Goal: Information Seeking & Learning: Find specific page/section

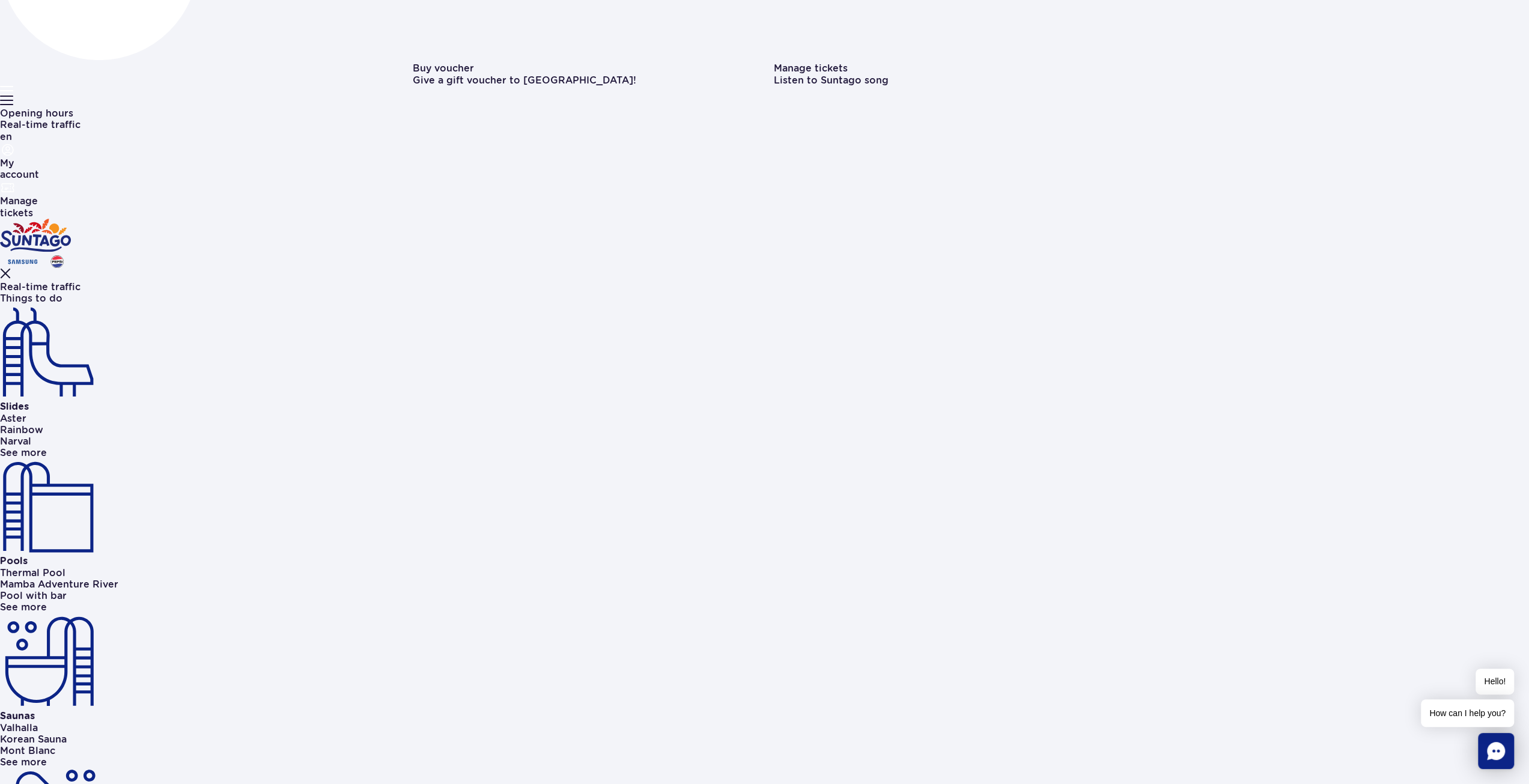
scroll to position [300, 0]
click at [62, 289] on link "Things to do" at bounding box center [31, 295] width 62 height 12
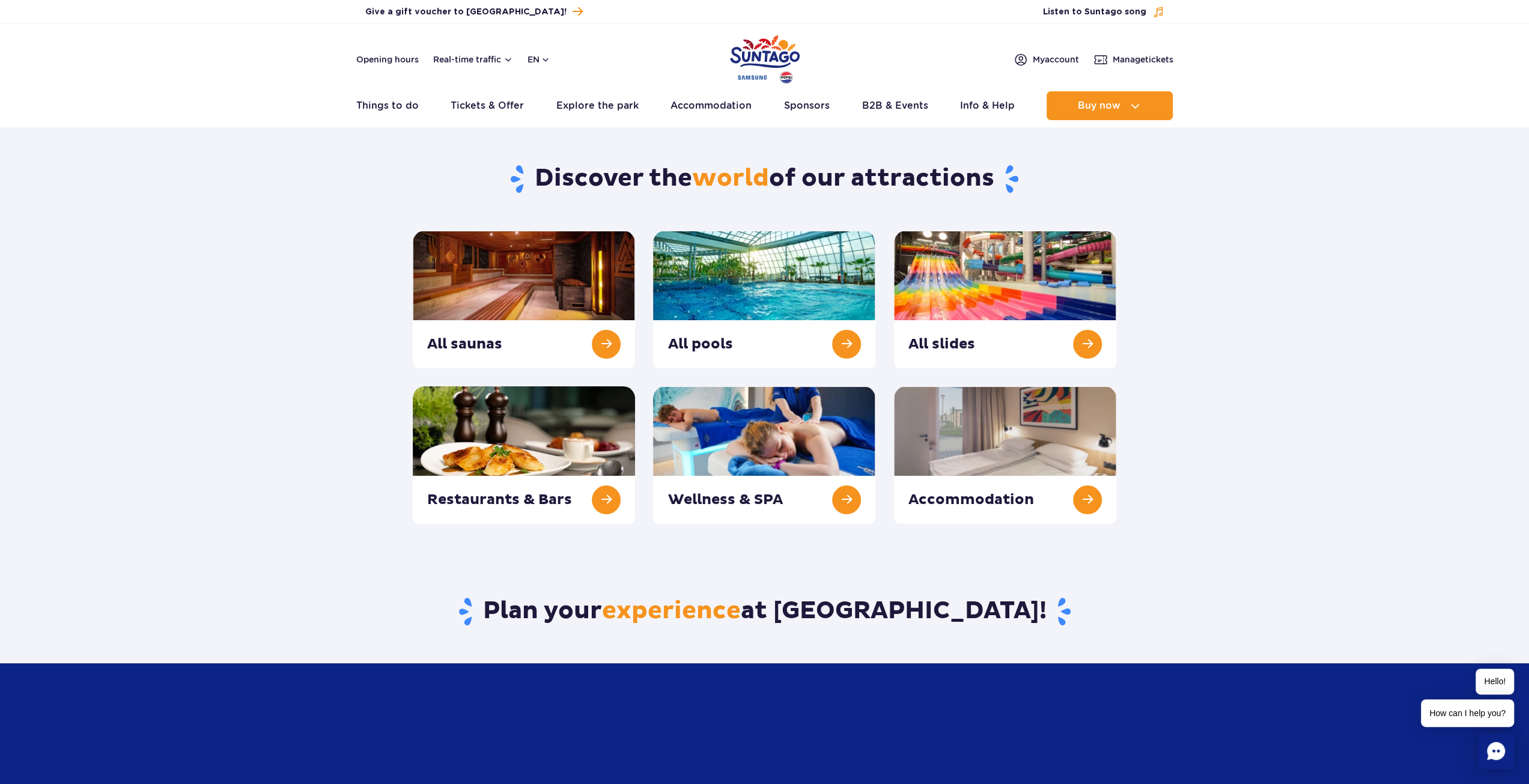
click at [781, 54] on img "Park of Poland" at bounding box center [764, 60] width 70 height 56
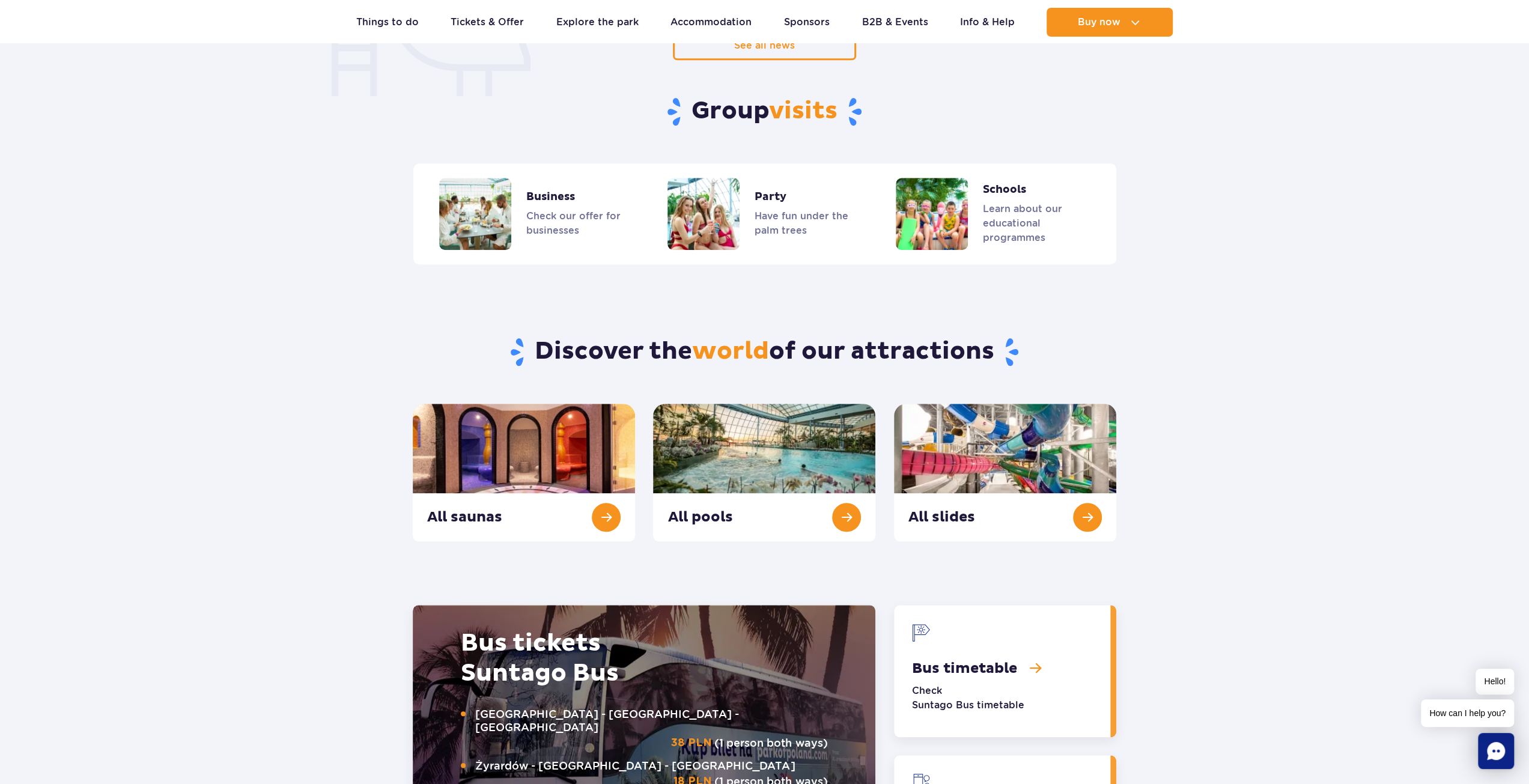
scroll to position [961, 0]
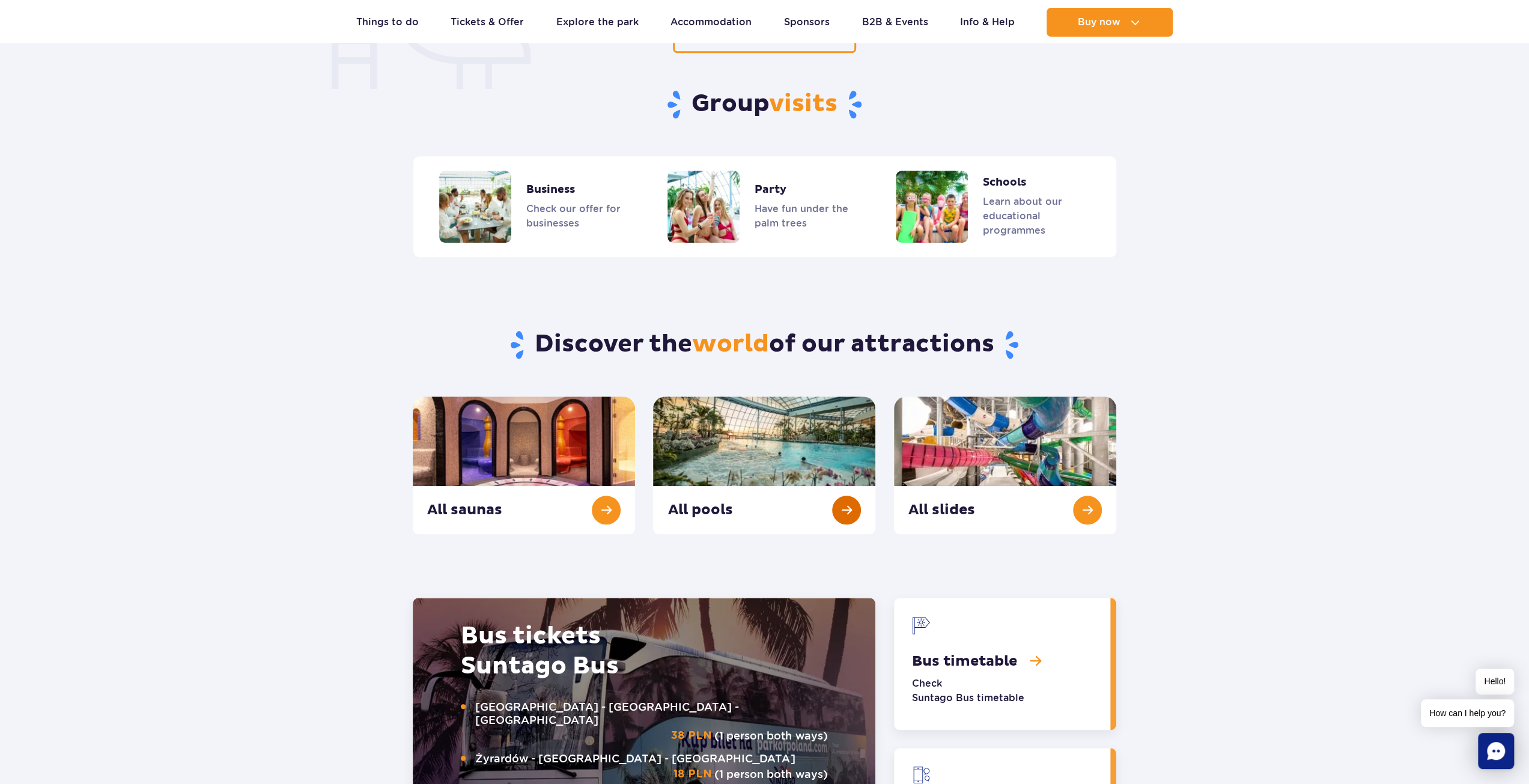
click at [803, 442] on link "All pools" at bounding box center [764, 465] width 222 height 138
click at [1019, 506] on link "All slides" at bounding box center [1005, 465] width 222 height 138
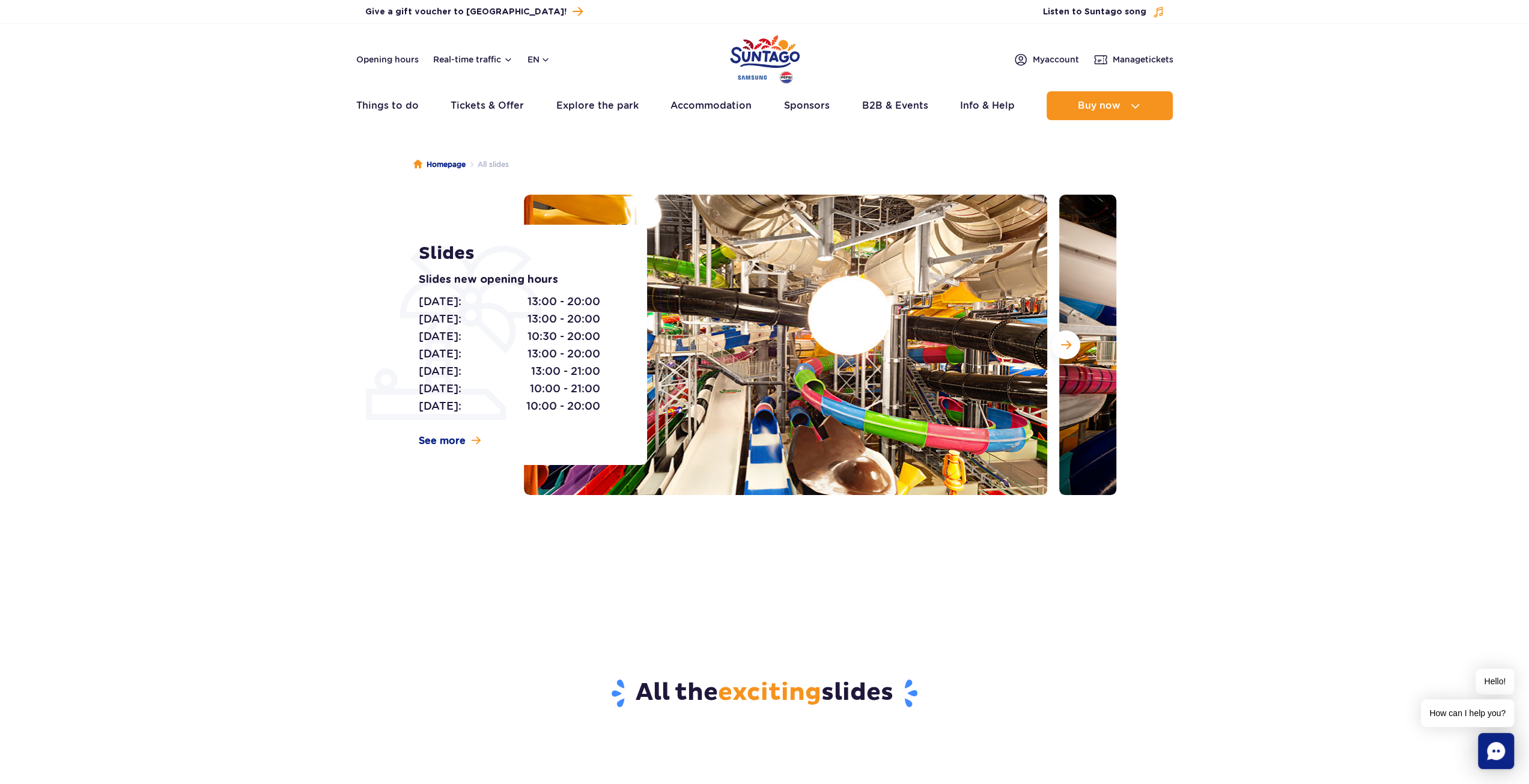
click at [825, 297] on img at bounding box center [786, 344] width 523 height 300
click at [1070, 345] on button "Next slide" at bounding box center [1065, 344] width 29 height 29
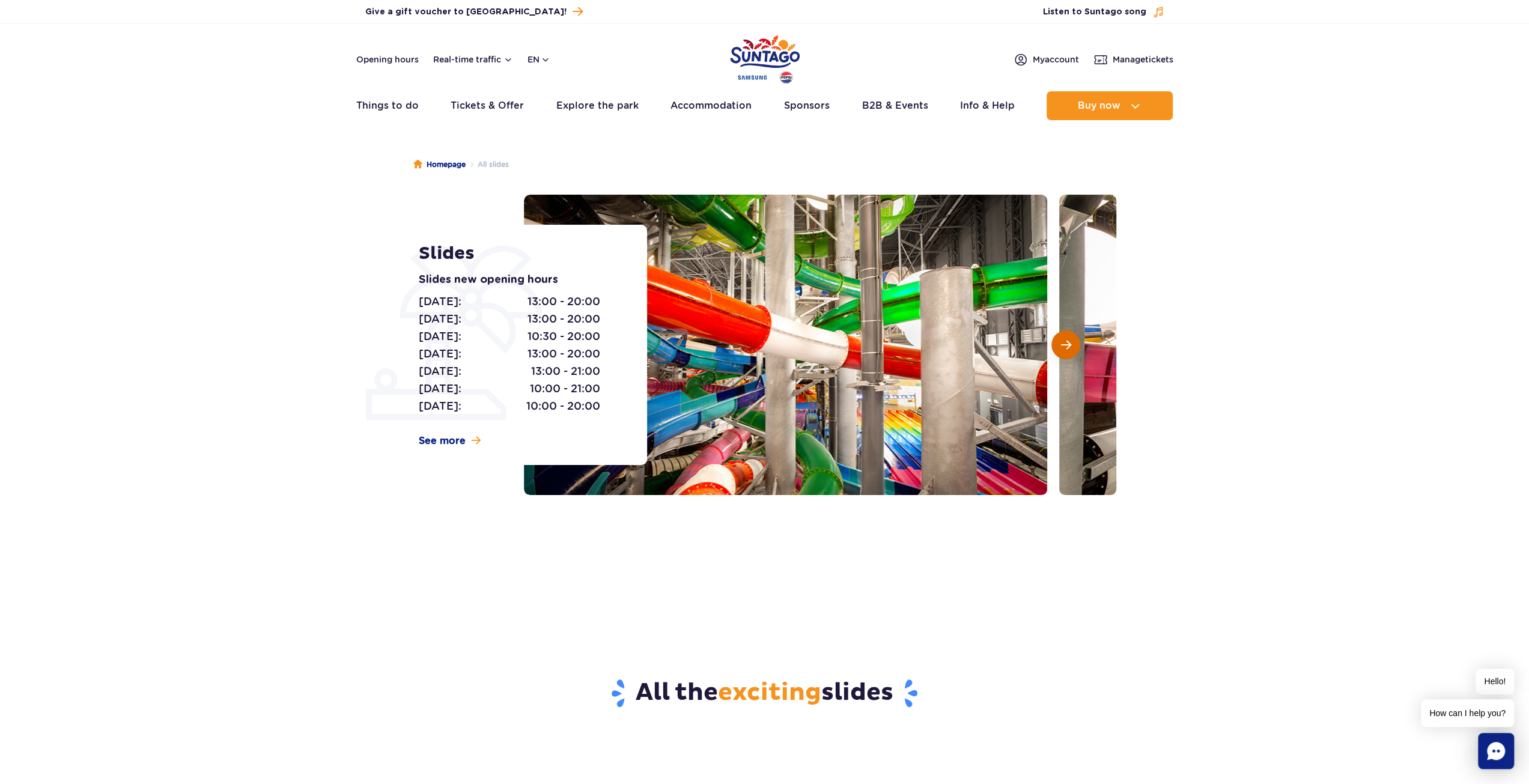
click at [1070, 345] on button "Next slide" at bounding box center [1065, 344] width 29 height 29
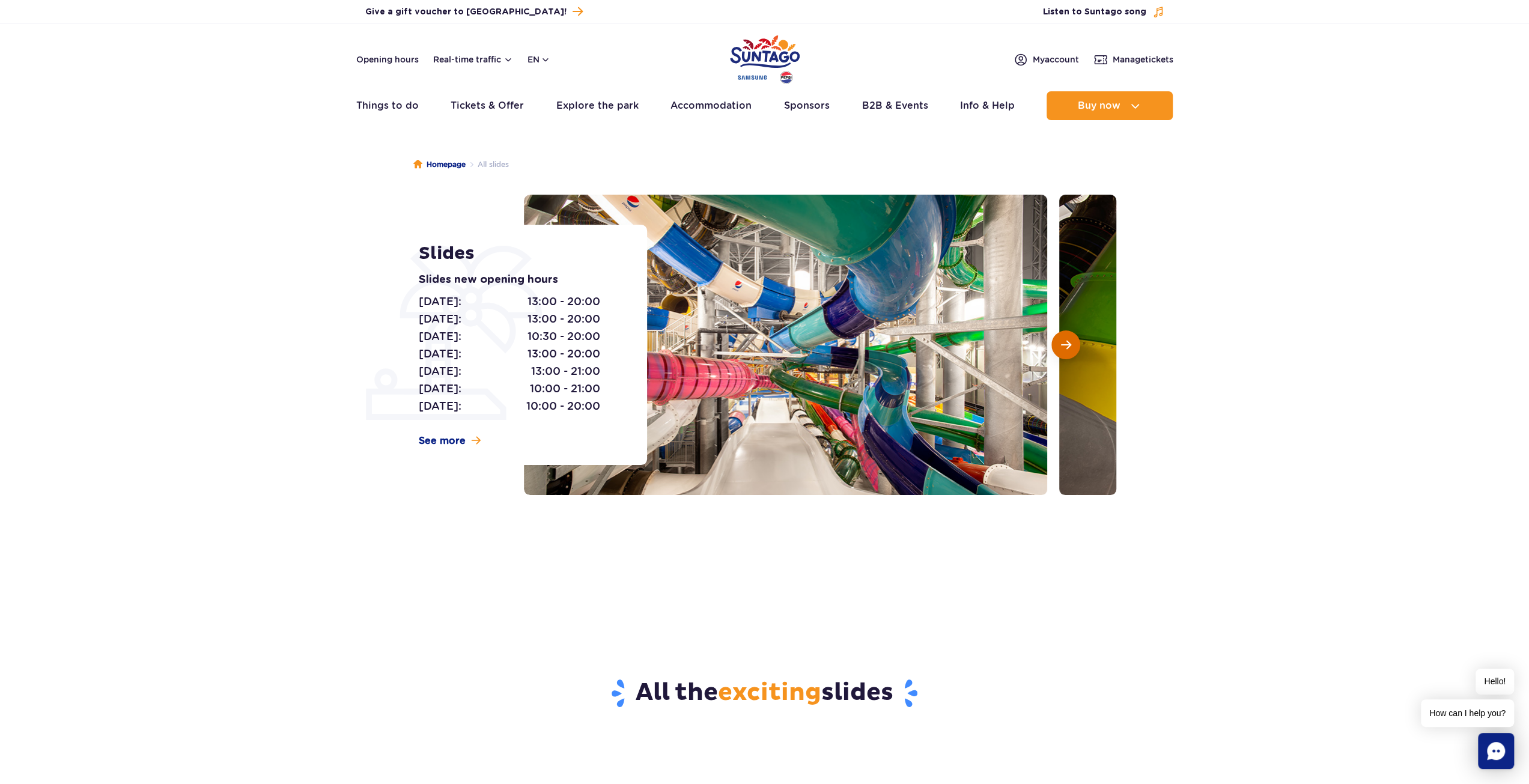
click at [1070, 345] on button "Next slide" at bounding box center [1065, 344] width 29 height 29
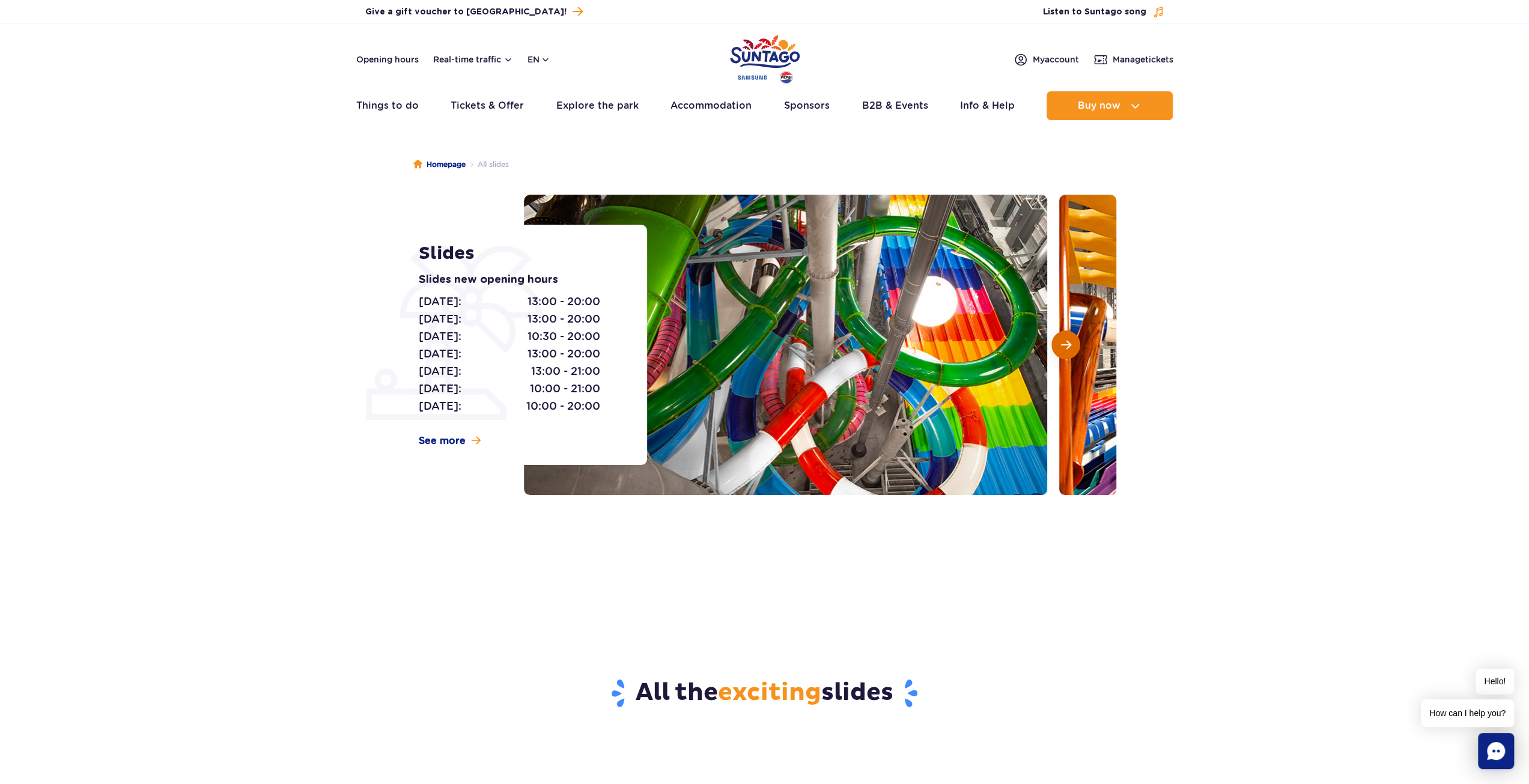
click at [1070, 345] on button "Next slide" at bounding box center [1065, 344] width 29 height 29
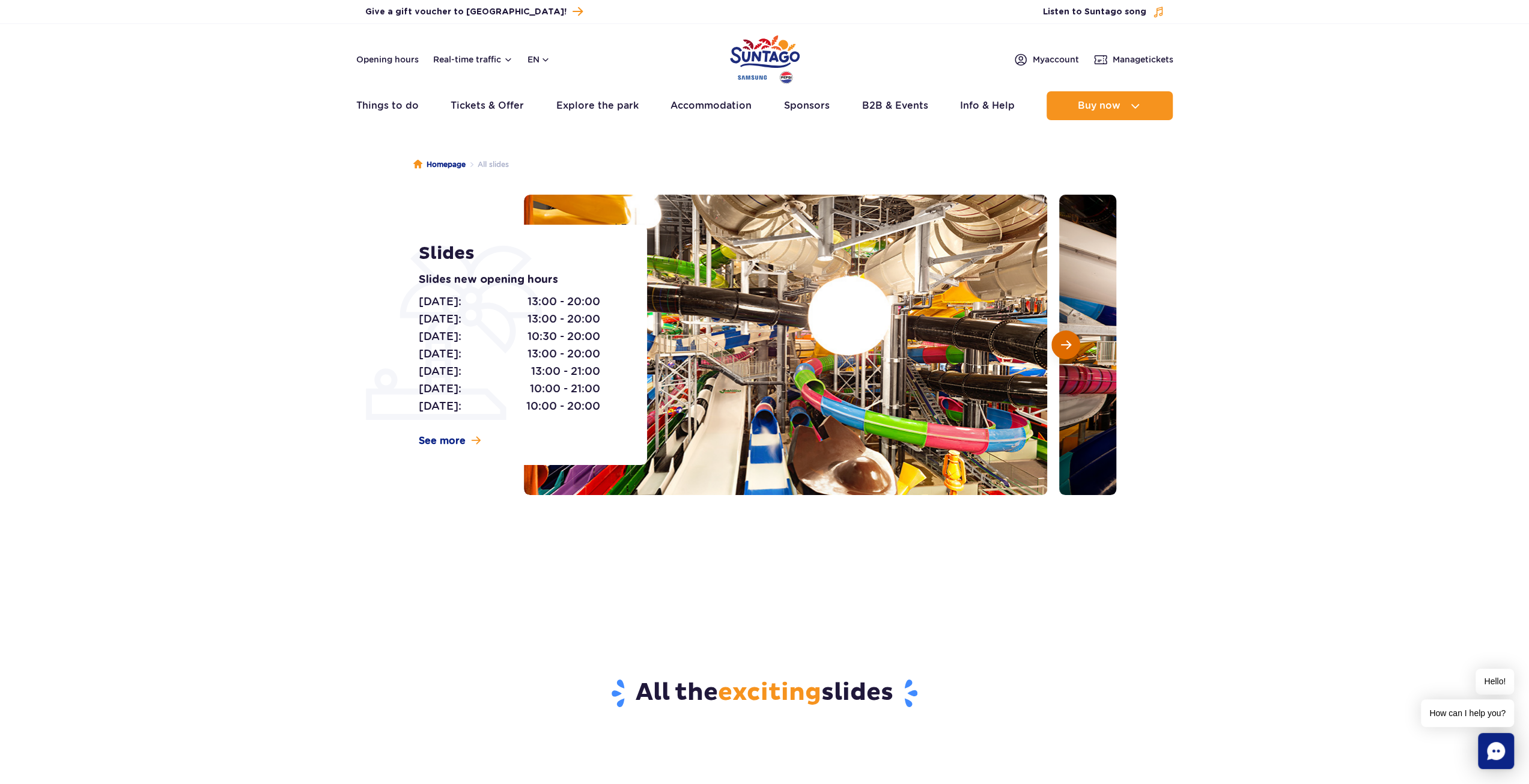
click at [1070, 345] on button "Next slide" at bounding box center [1065, 344] width 29 height 29
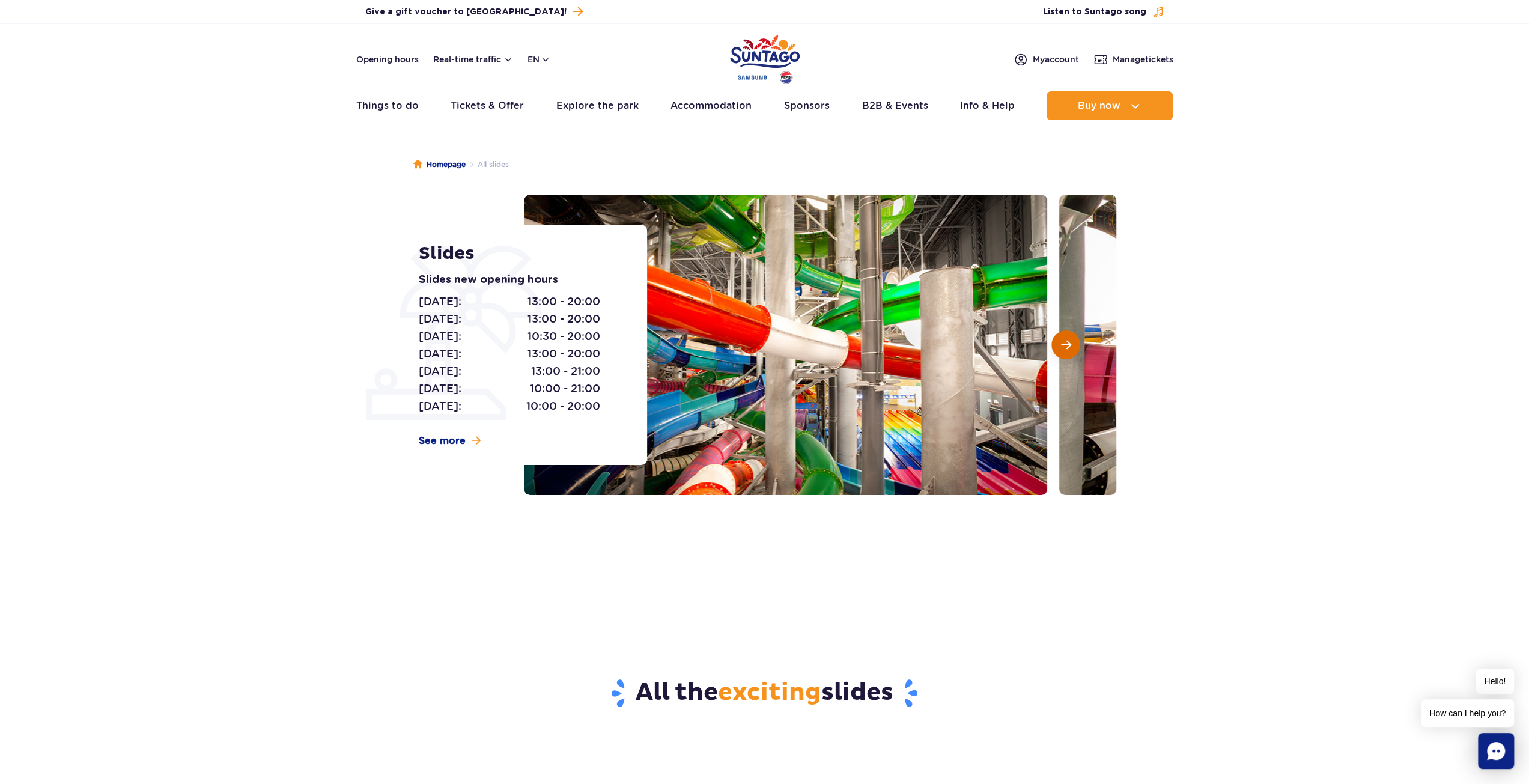
click at [1070, 345] on button "Next slide" at bounding box center [1065, 344] width 29 height 29
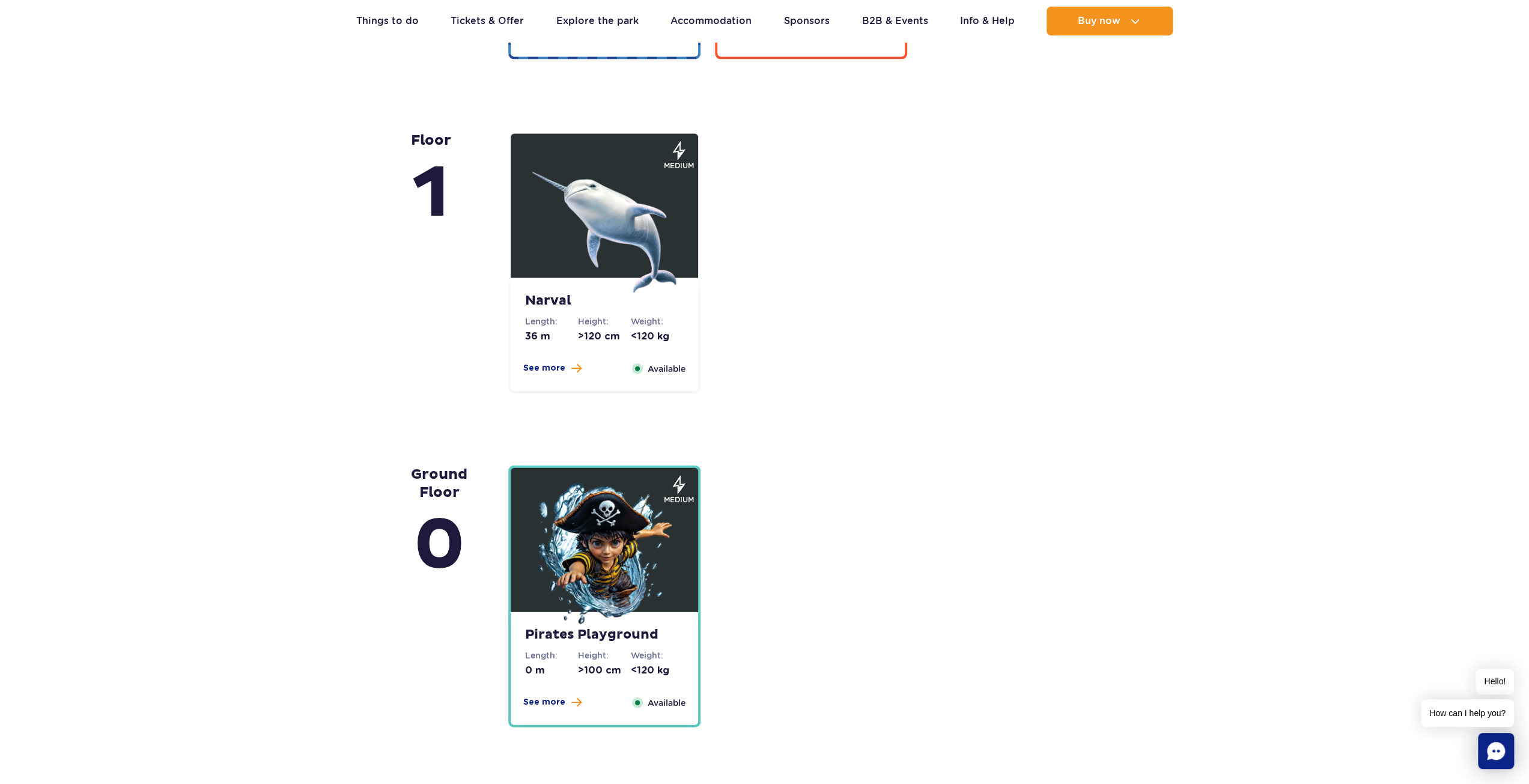
scroll to position [2462, 0]
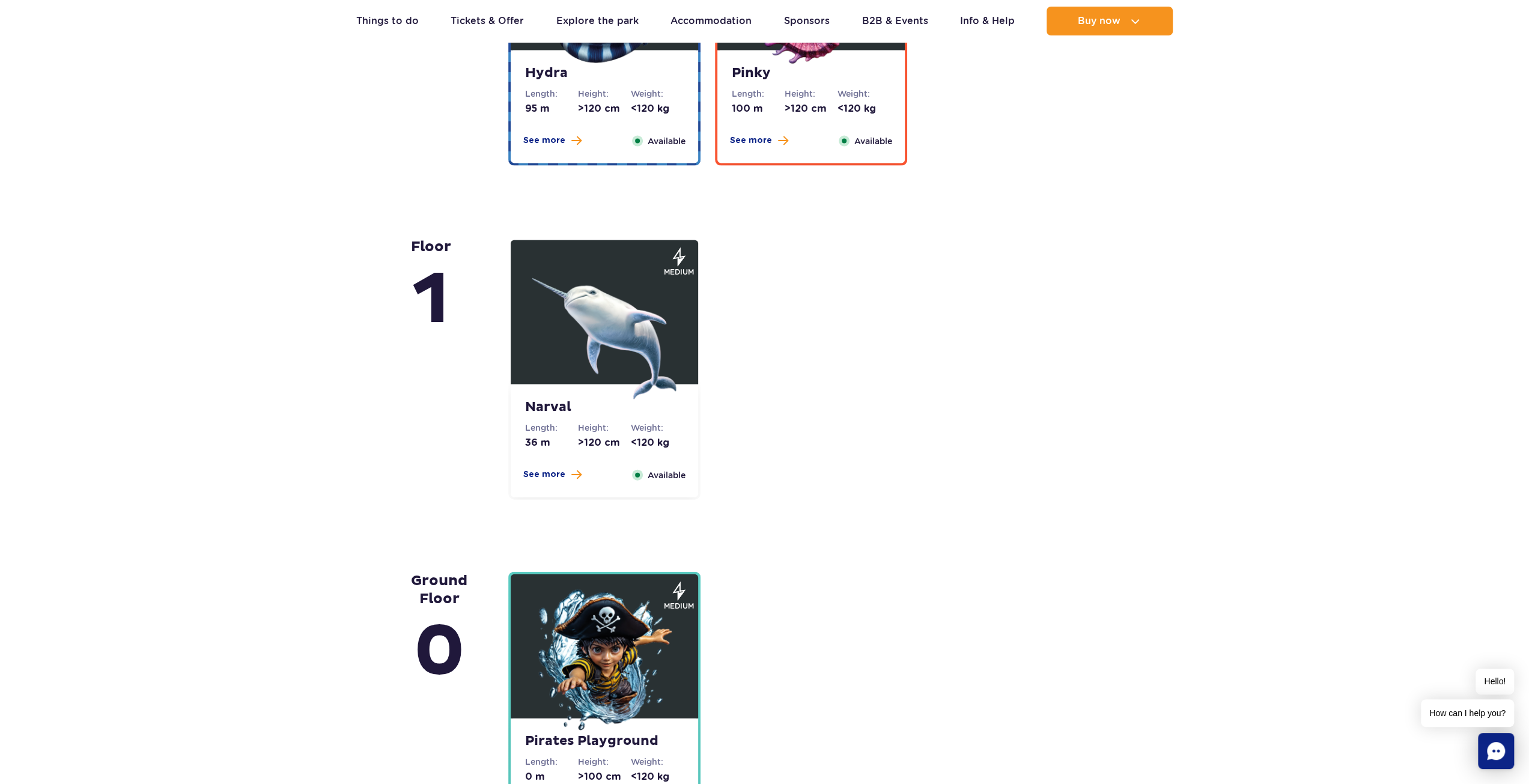
click at [596, 335] on img at bounding box center [604, 327] width 144 height 144
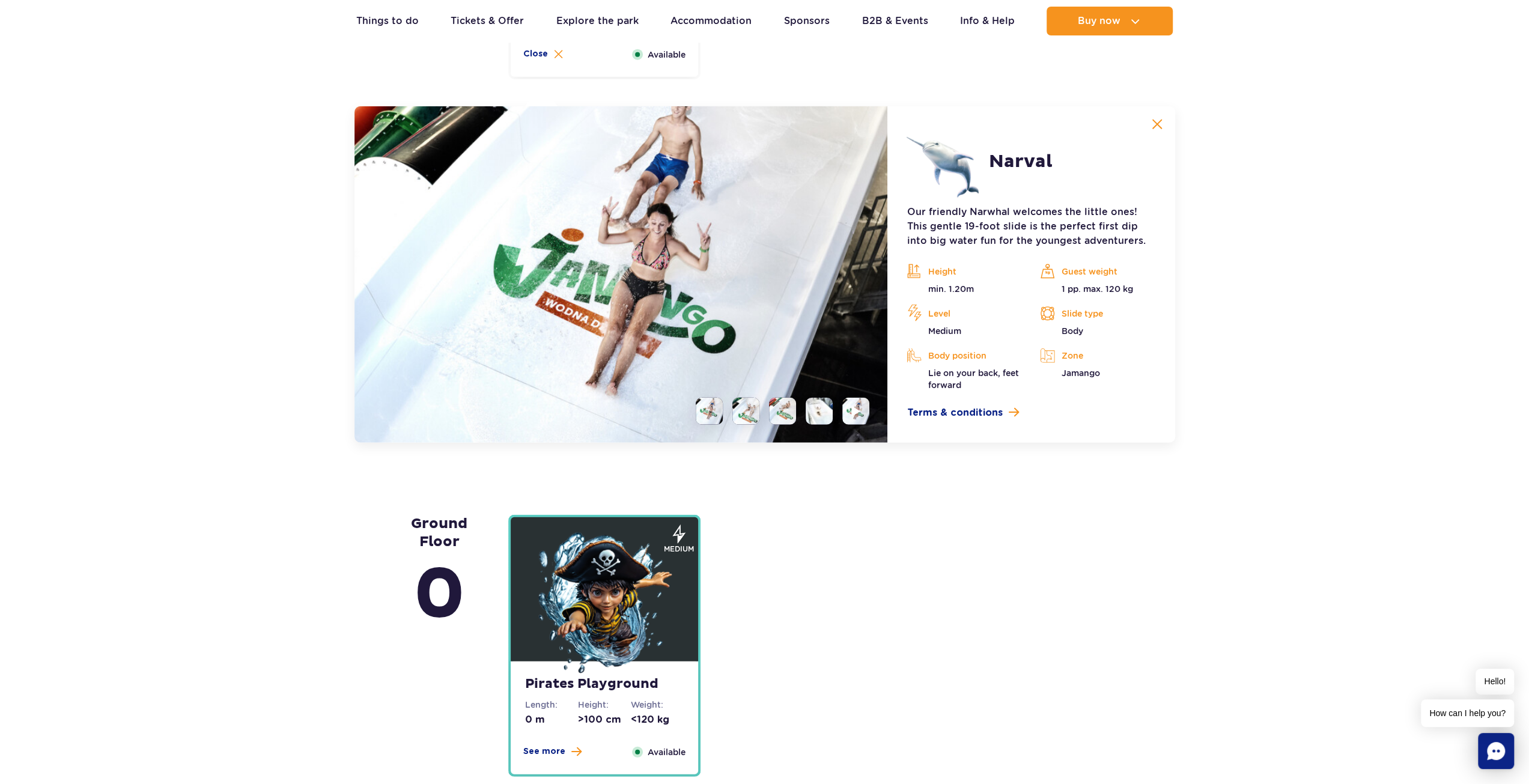
scroll to position [2857, 0]
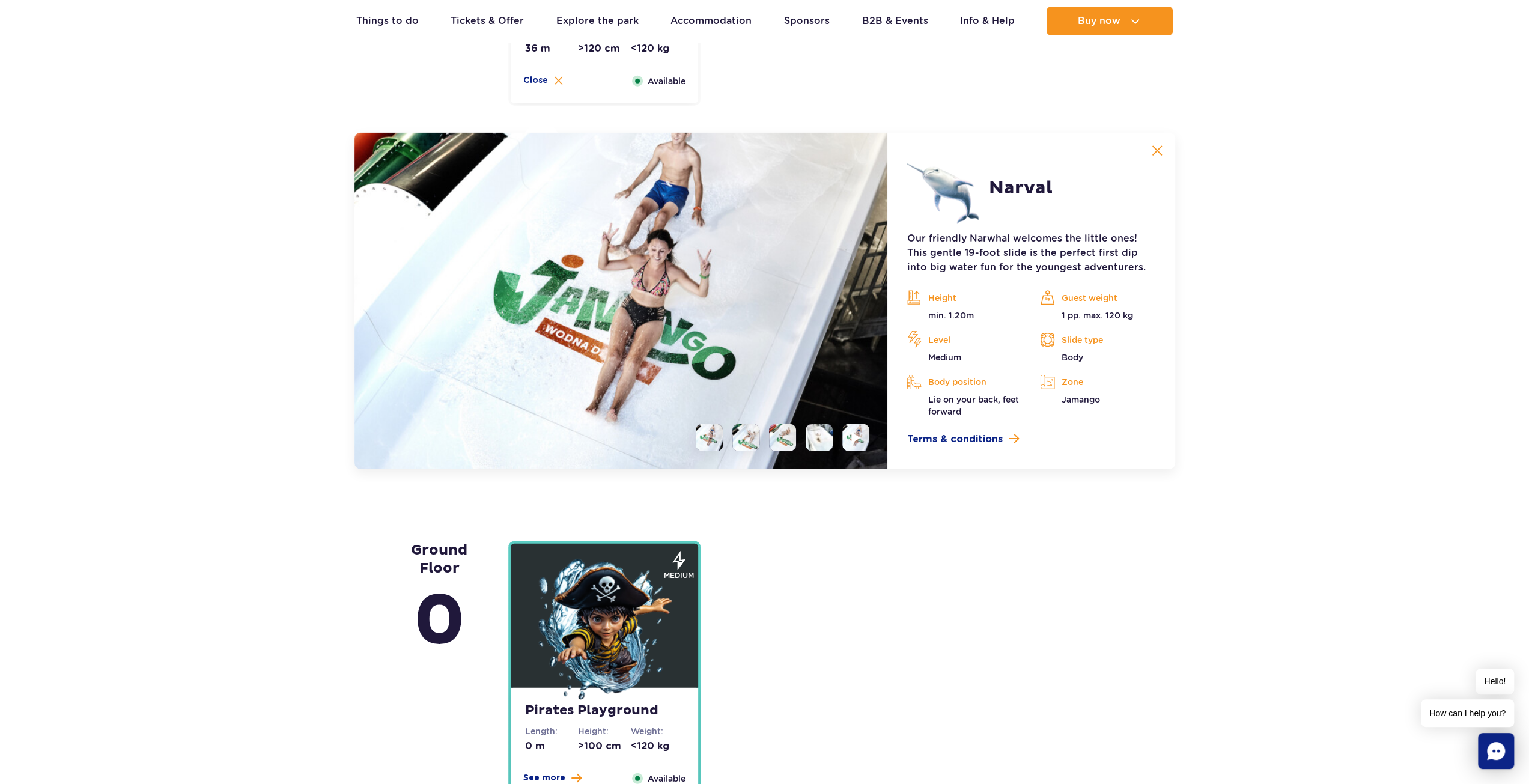
click at [712, 444] on li at bounding box center [709, 438] width 27 height 27
click at [743, 446] on li at bounding box center [746, 438] width 27 height 27
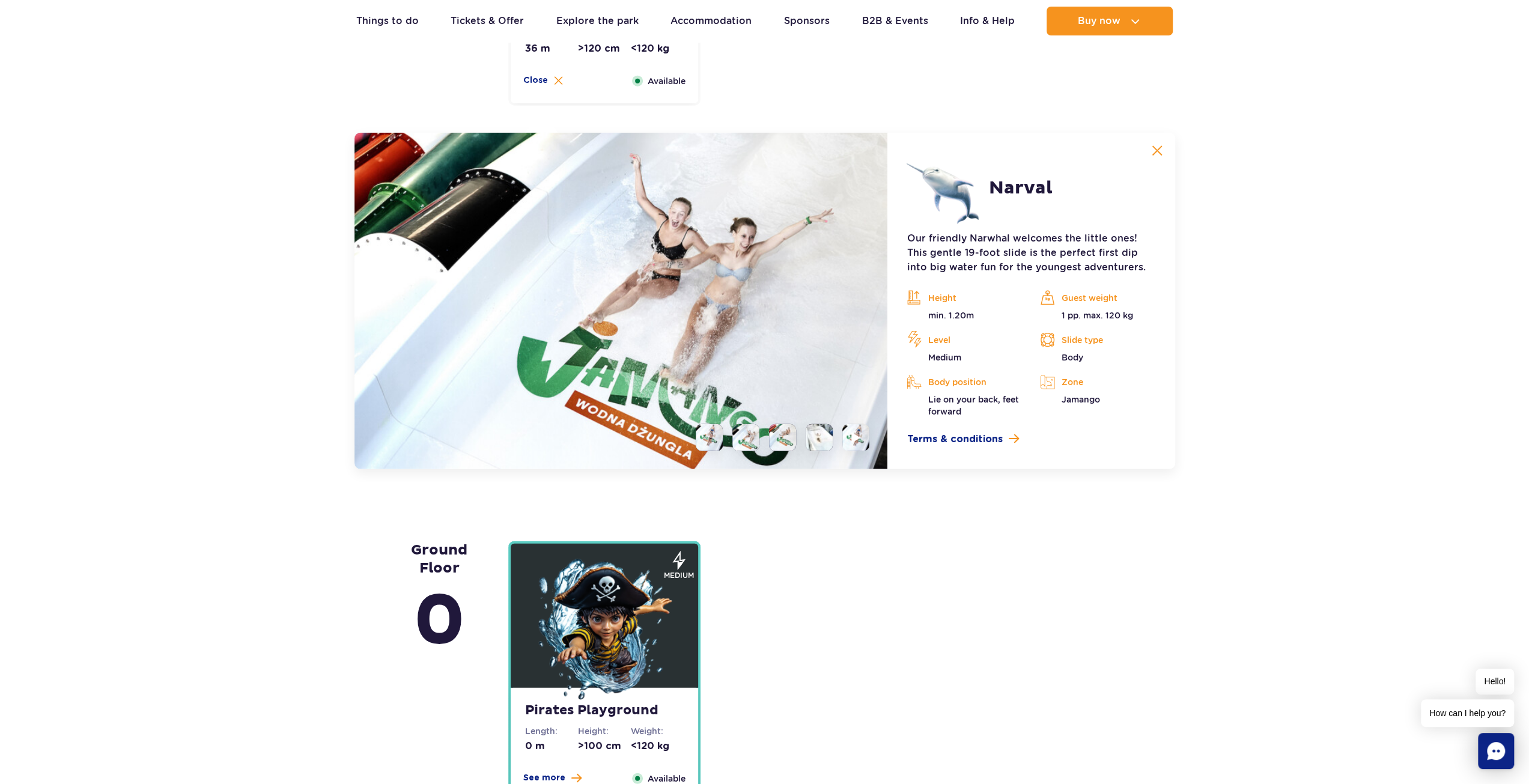
click at [779, 442] on li at bounding box center [783, 438] width 27 height 27
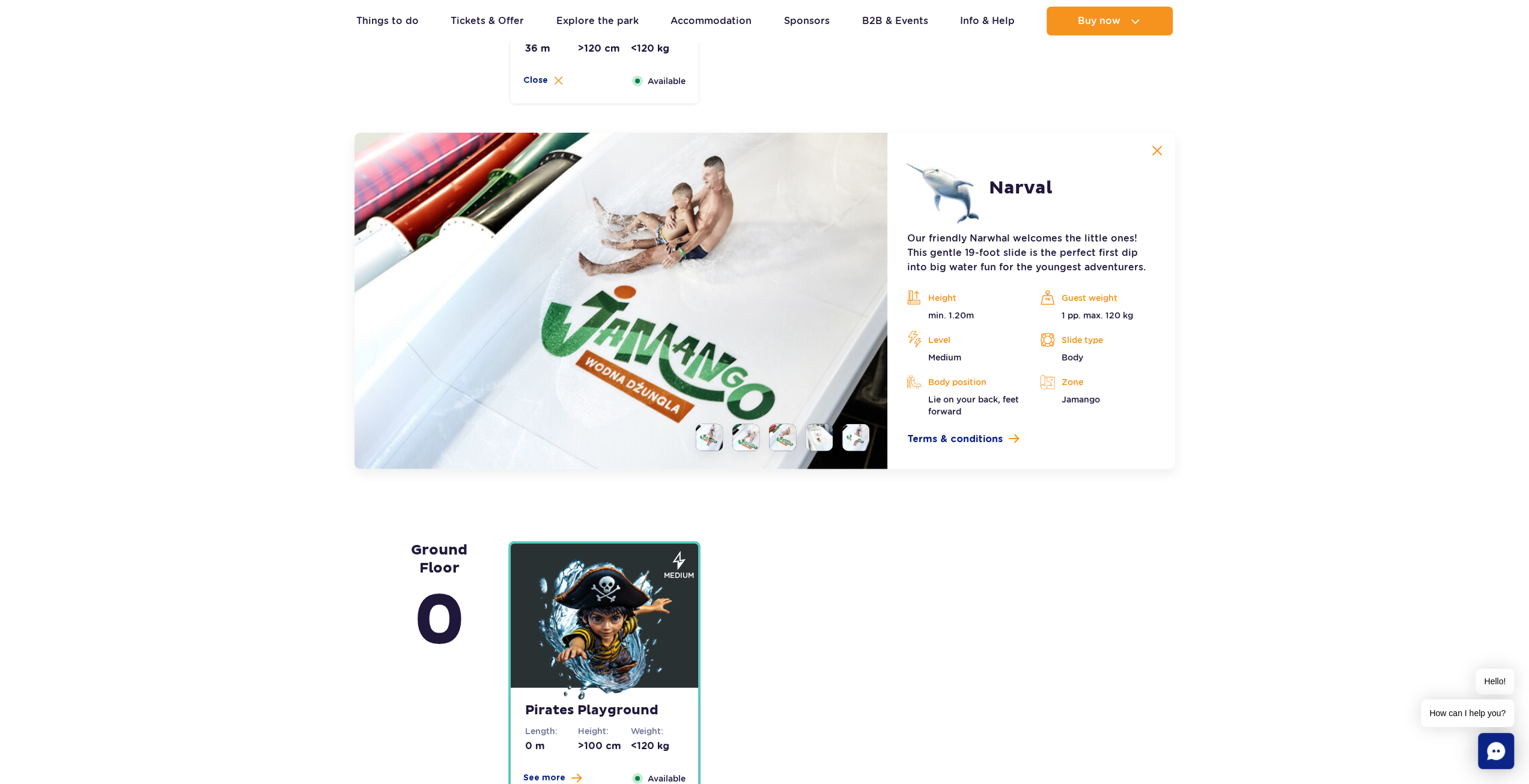
click at [819, 441] on li at bounding box center [819, 438] width 27 height 27
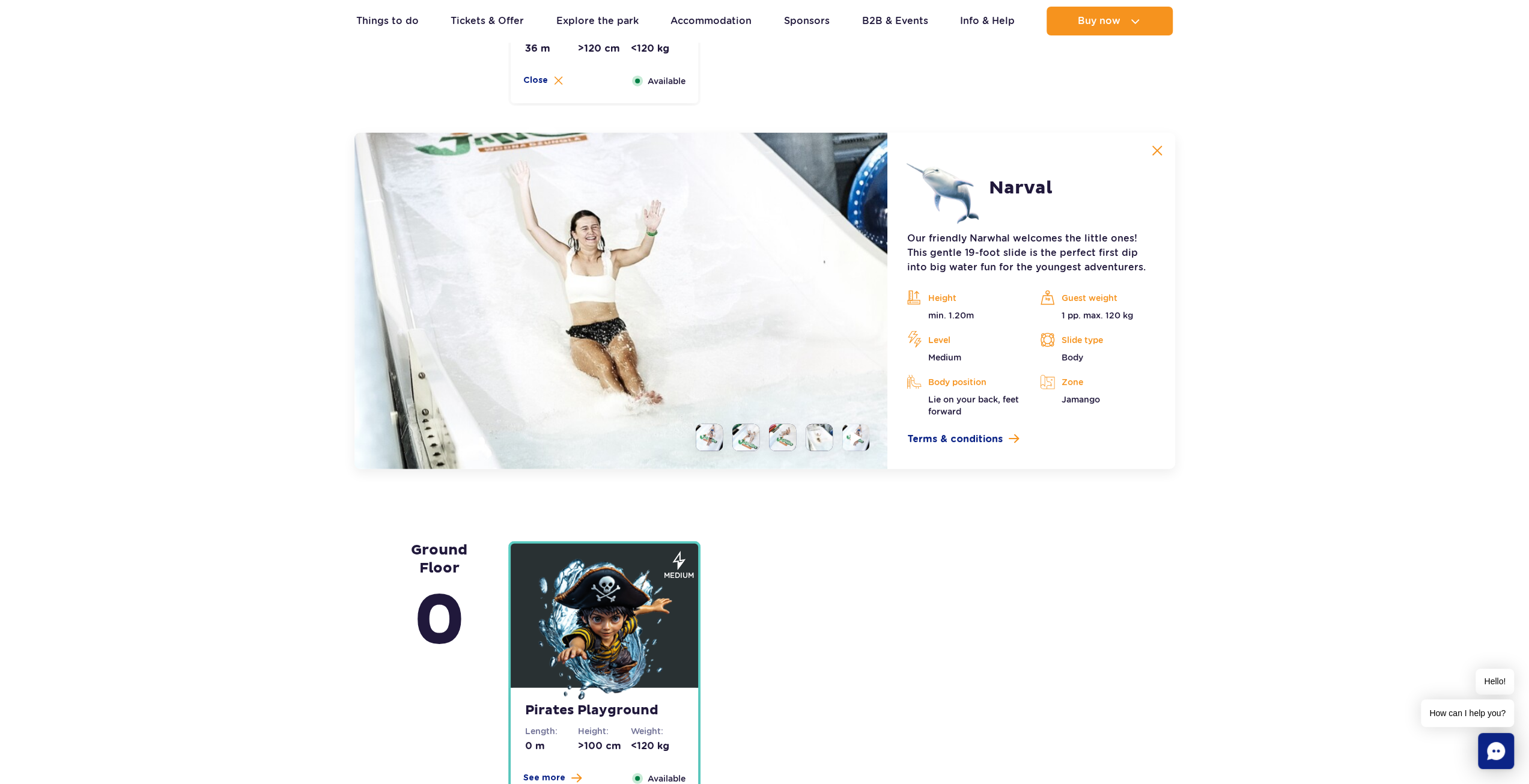
click at [855, 440] on img at bounding box center [856, 438] width 12 height 14
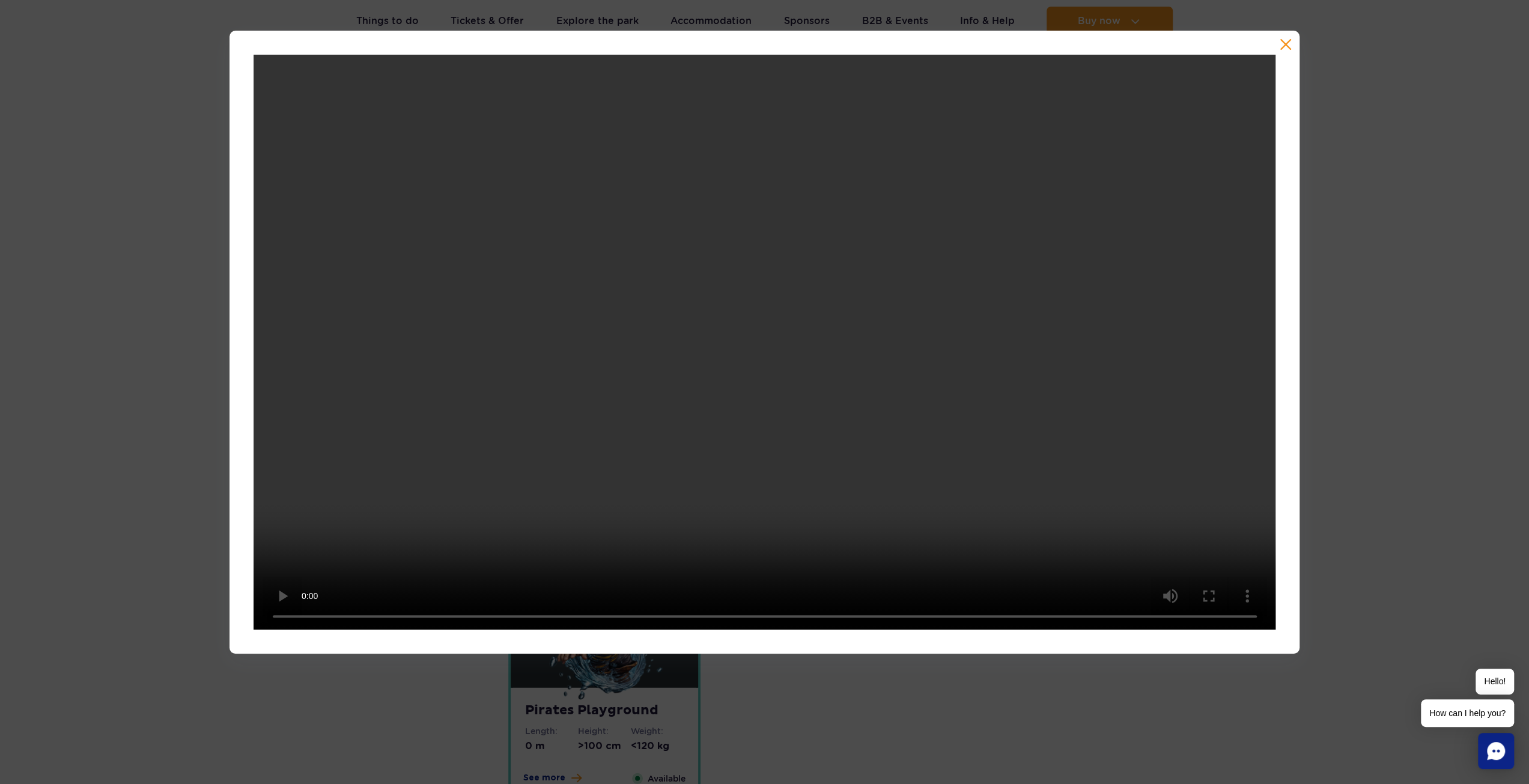
click at [1288, 49] on button "button" at bounding box center [1286, 45] width 12 height 12
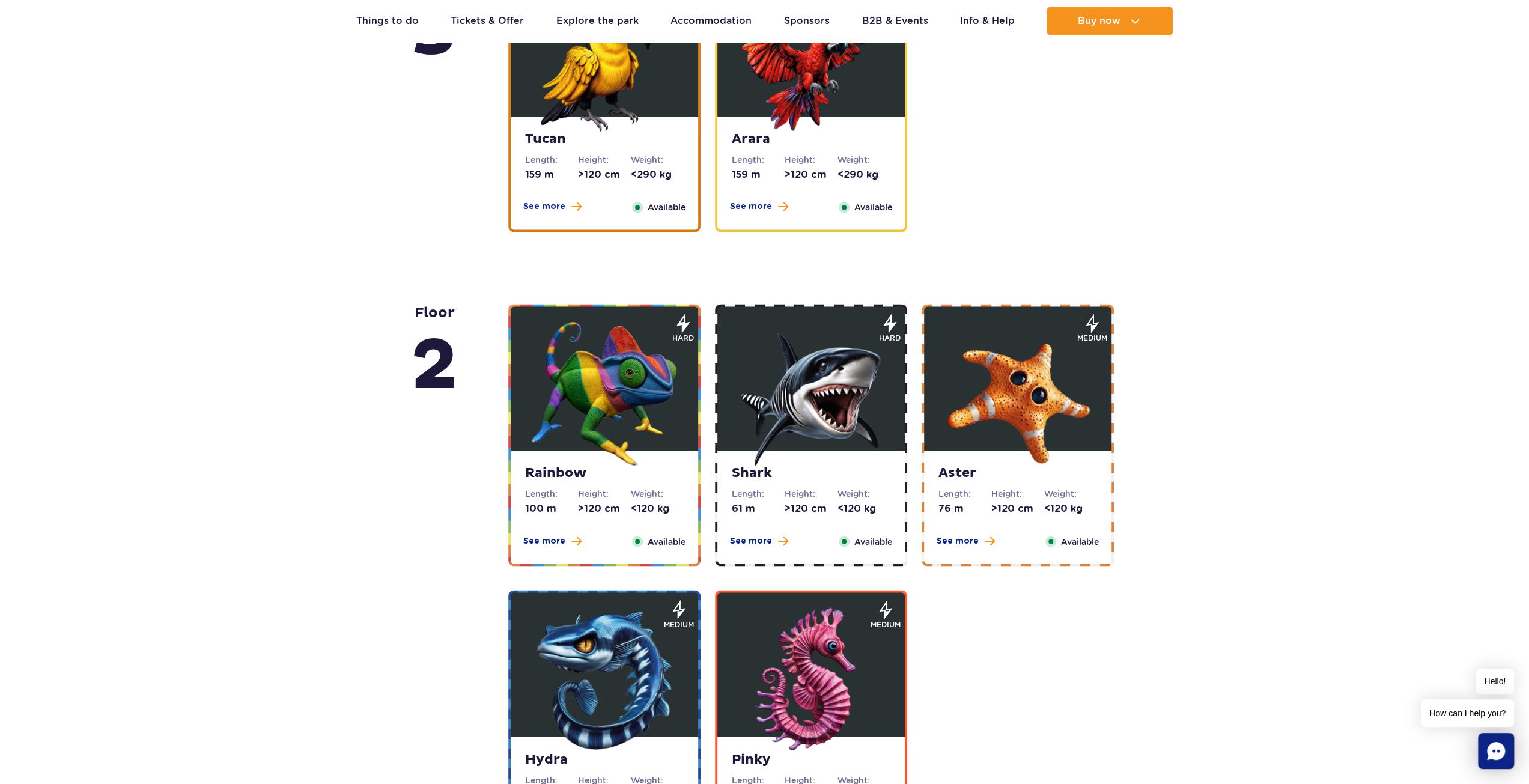
scroll to position [1775, 0]
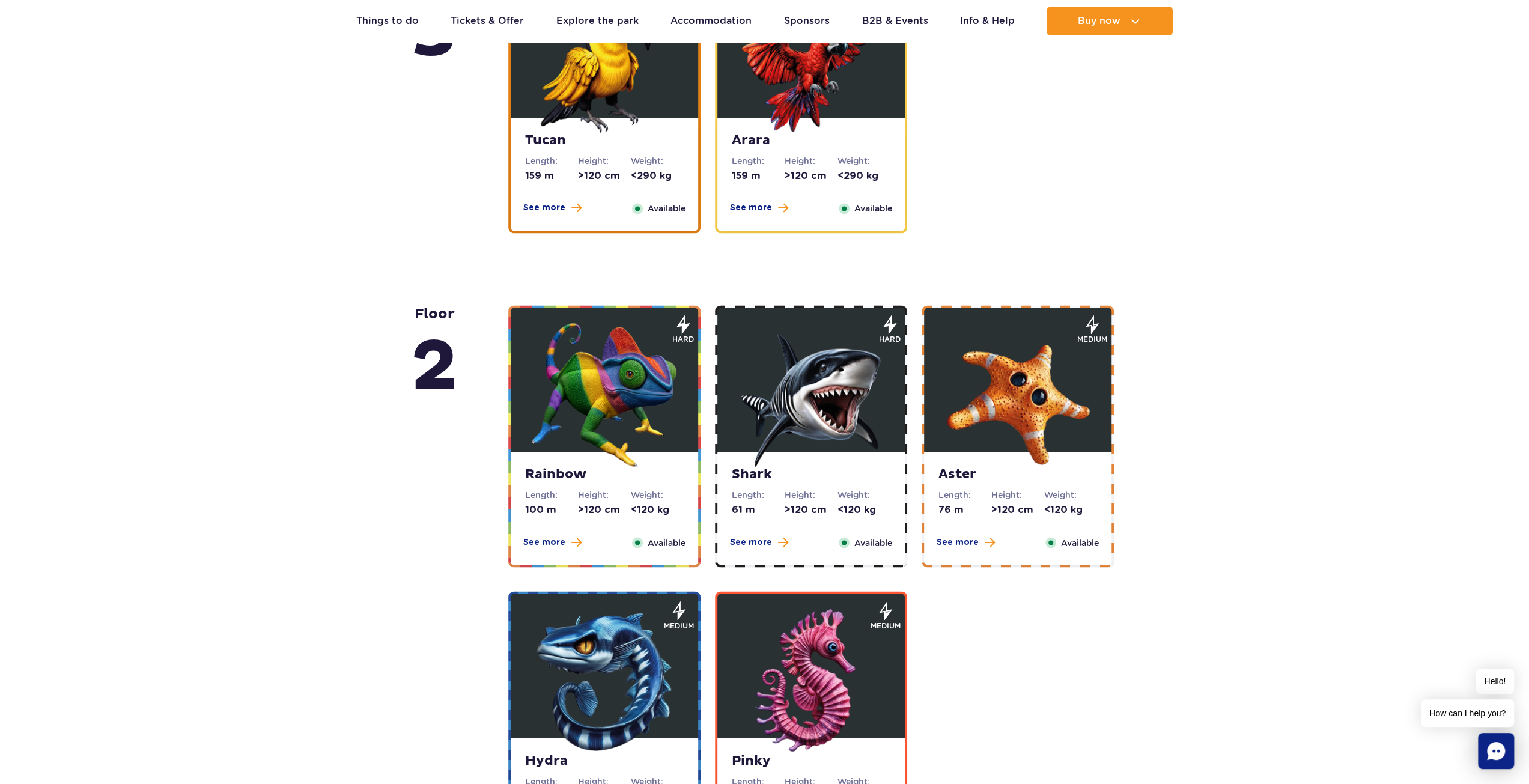
click at [594, 367] on img at bounding box center [604, 394] width 144 height 144
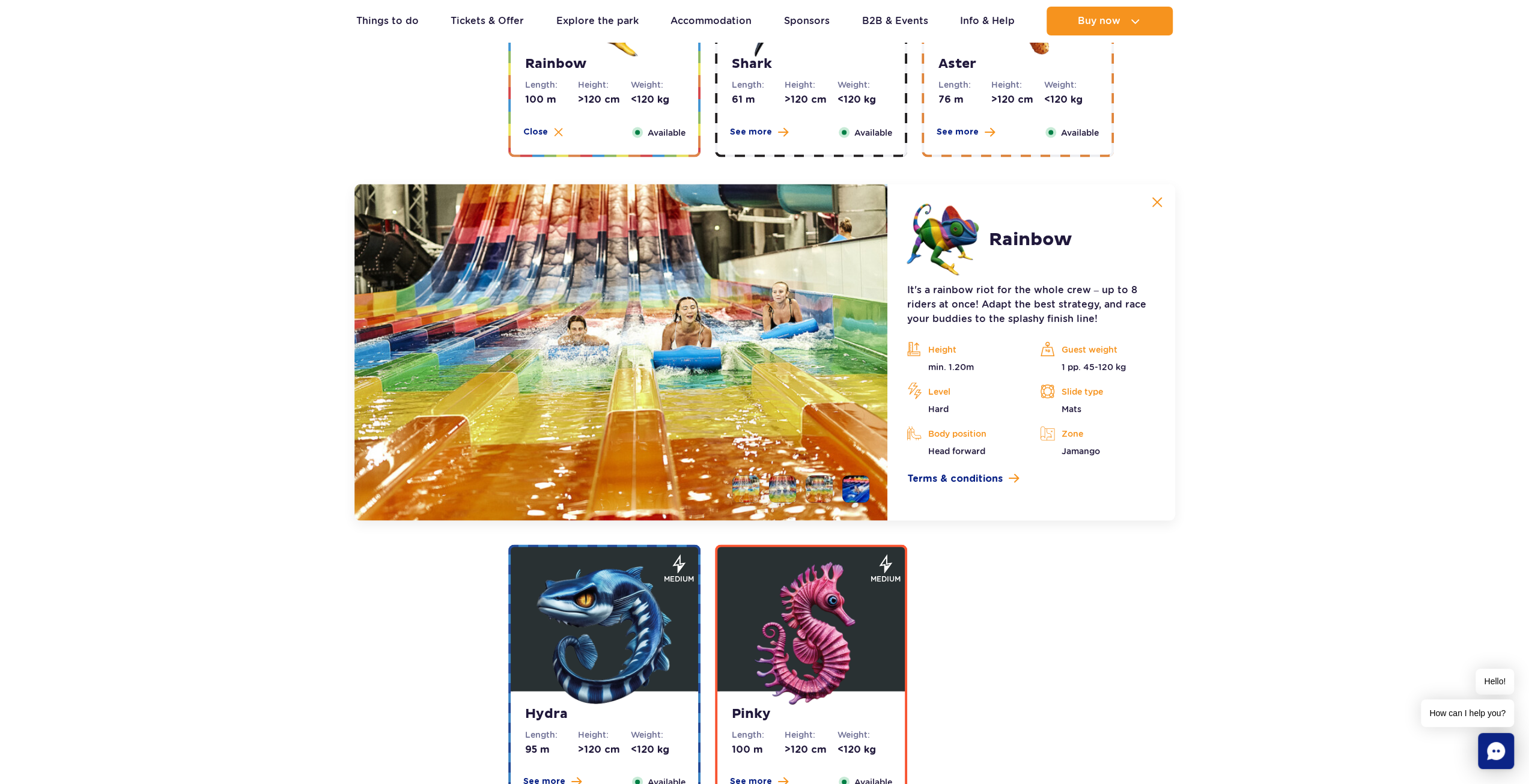
scroll to position [2176, 0]
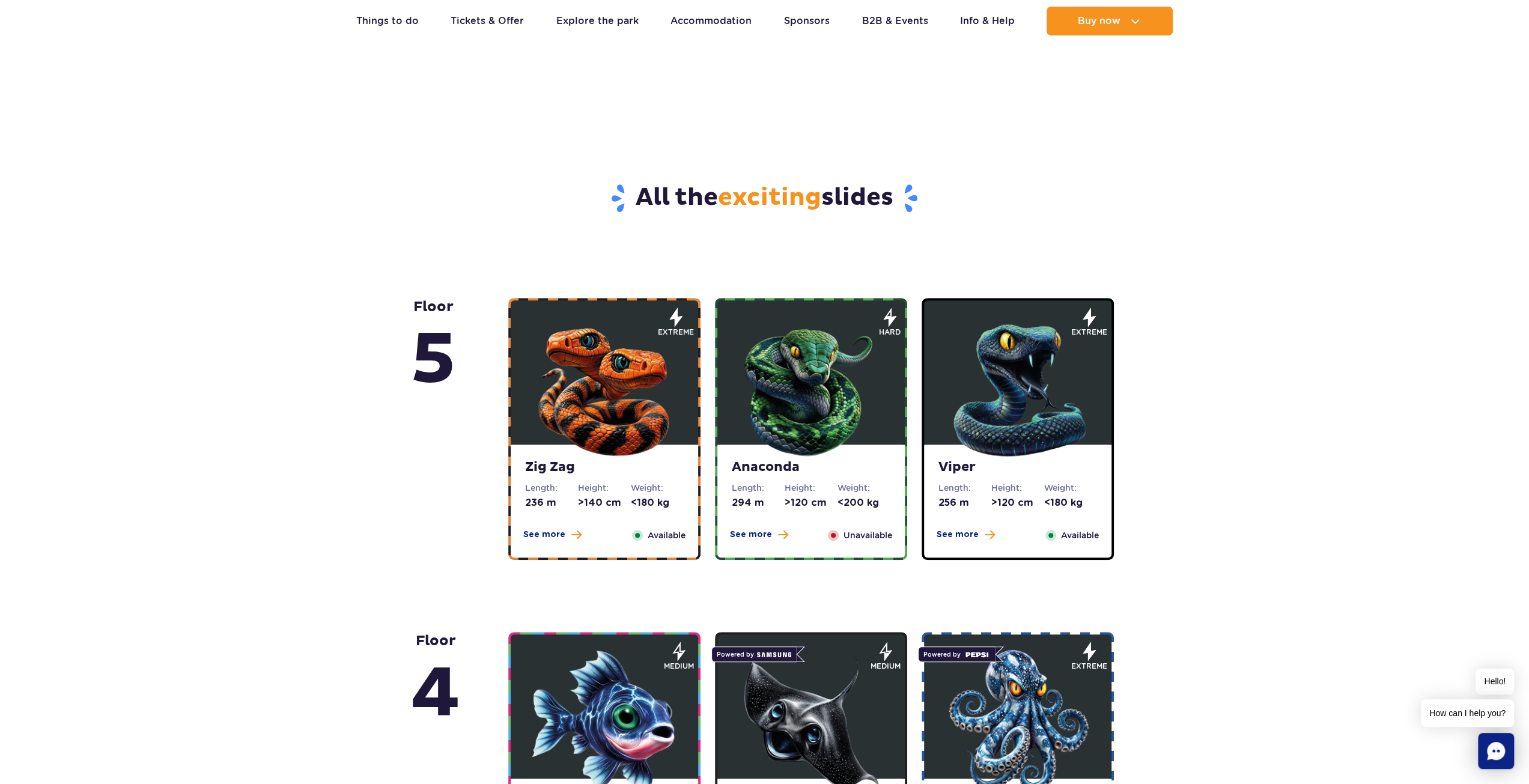
click at [556, 373] on img at bounding box center [604, 387] width 144 height 144
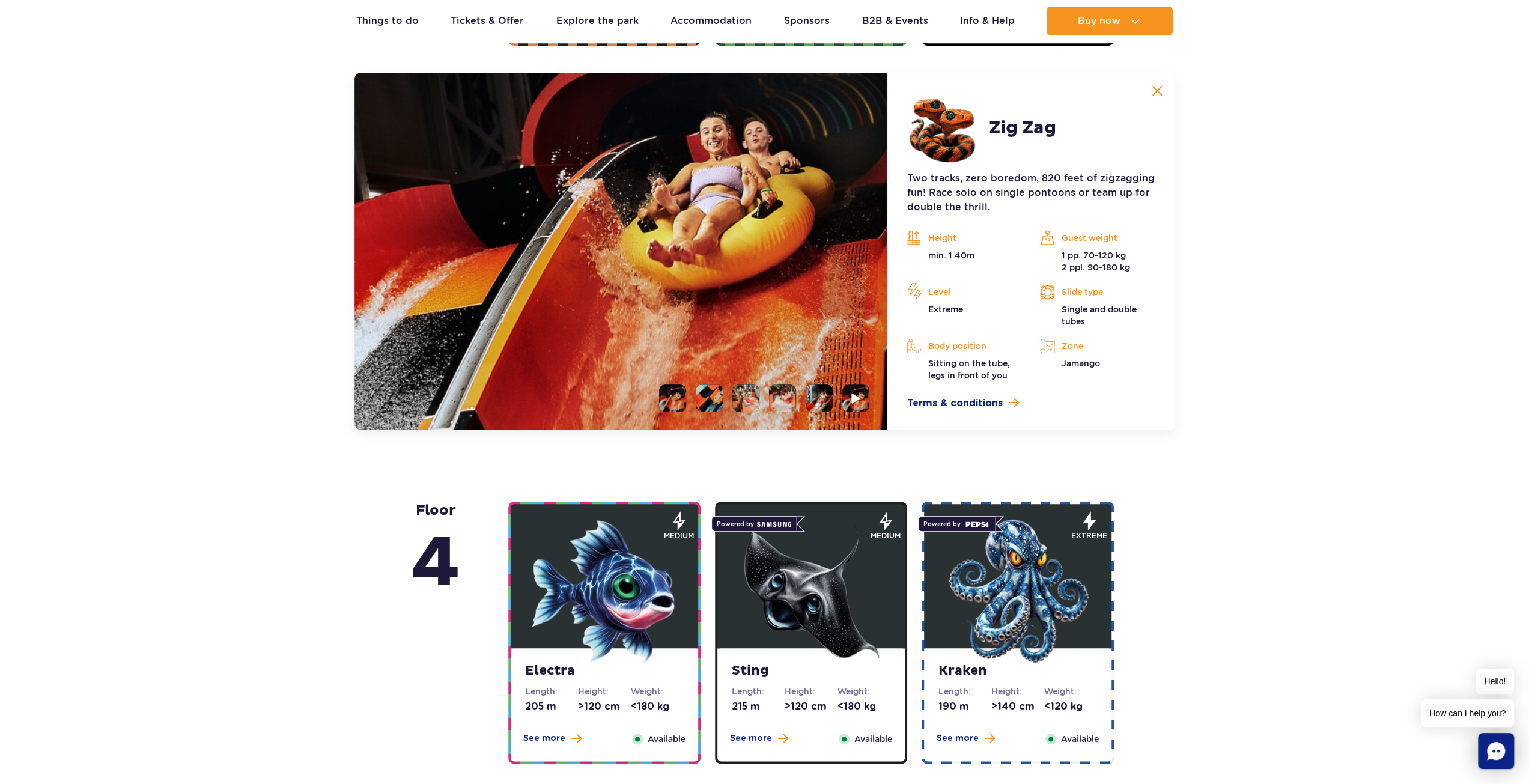
scroll to position [1009, 0]
click at [851, 396] on img at bounding box center [856, 398] width 12 height 14
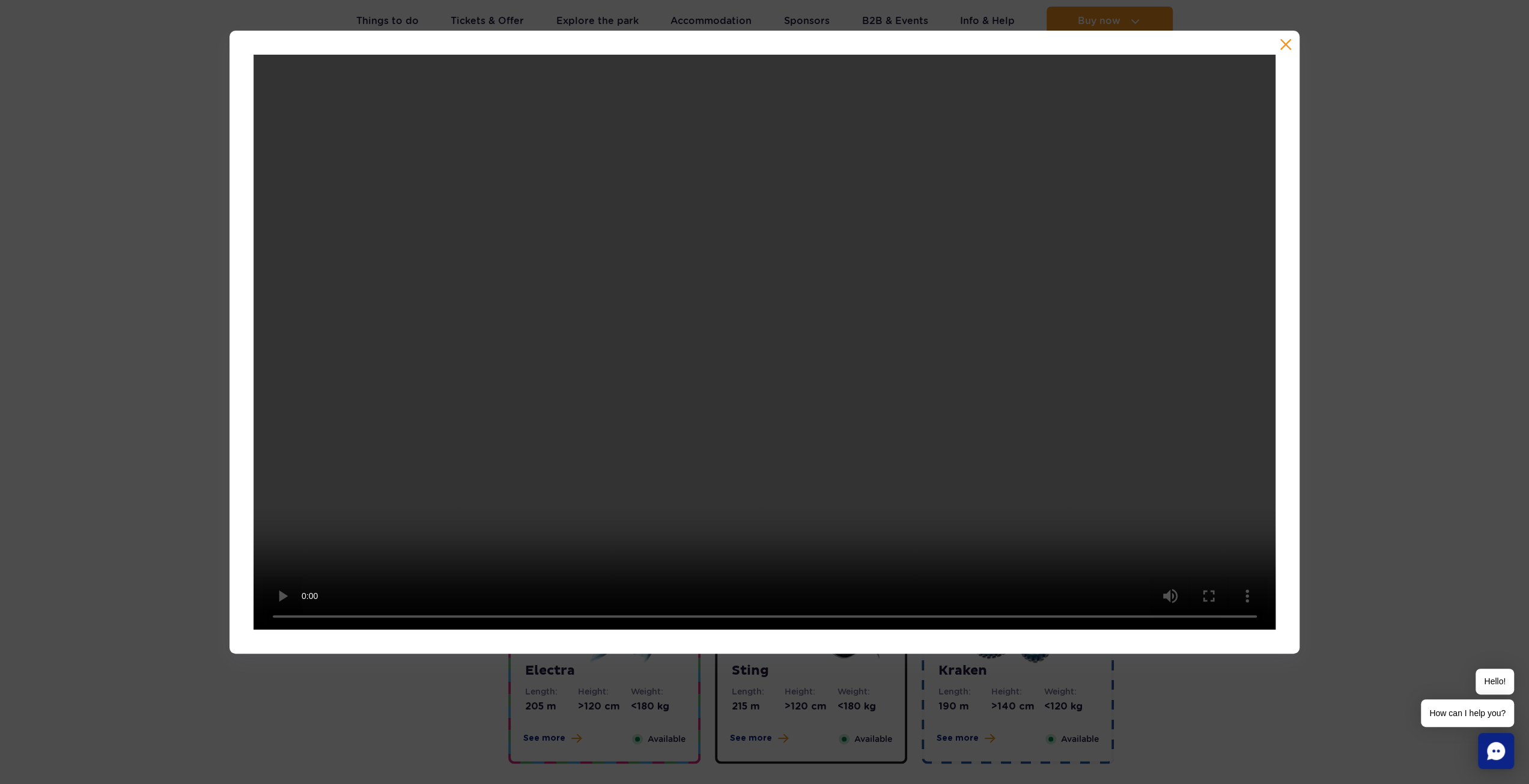
click at [1286, 45] on button "button" at bounding box center [1286, 45] width 12 height 12
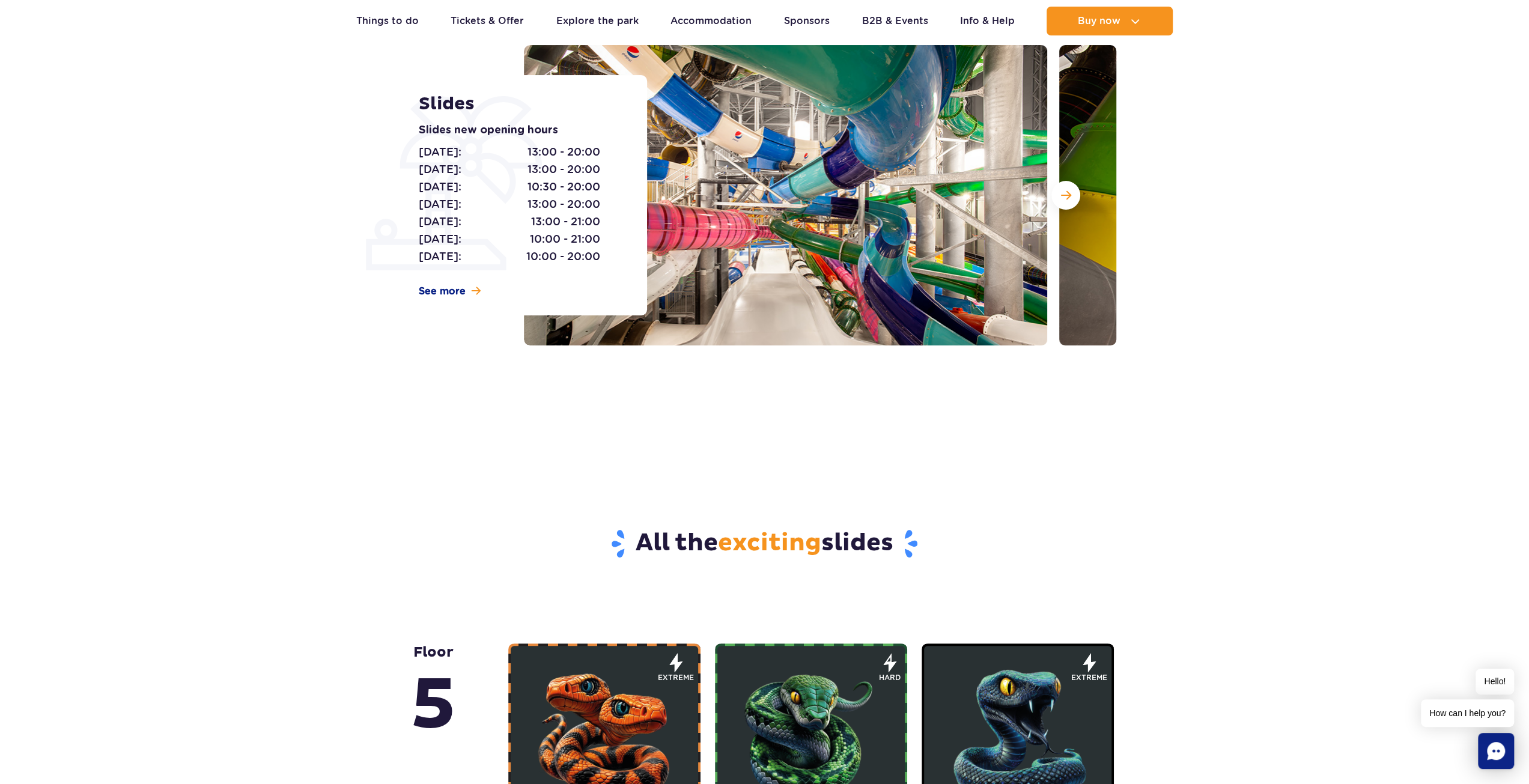
scroll to position [0, 0]
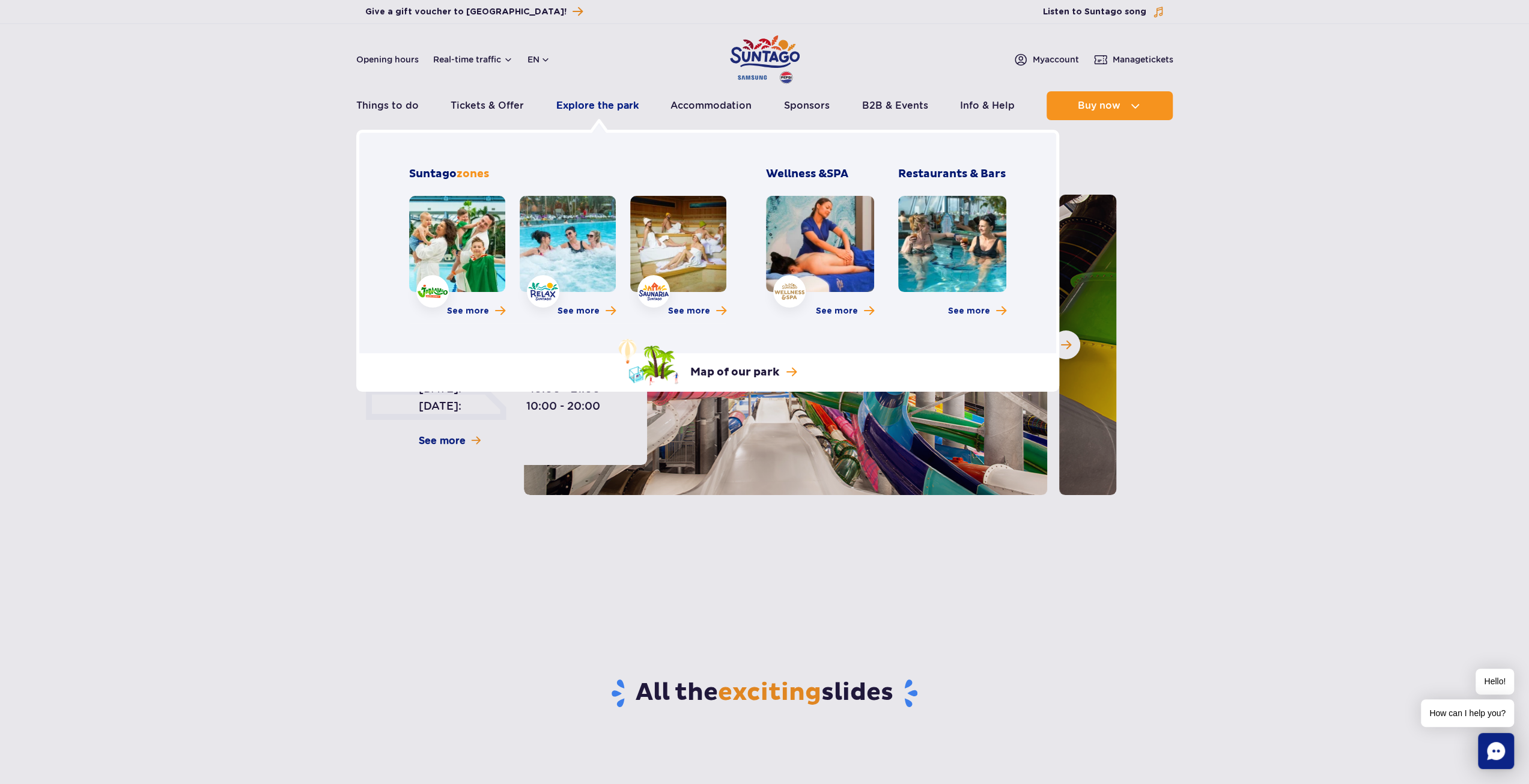
click at [569, 100] on link "Explore the park" at bounding box center [597, 106] width 82 height 29
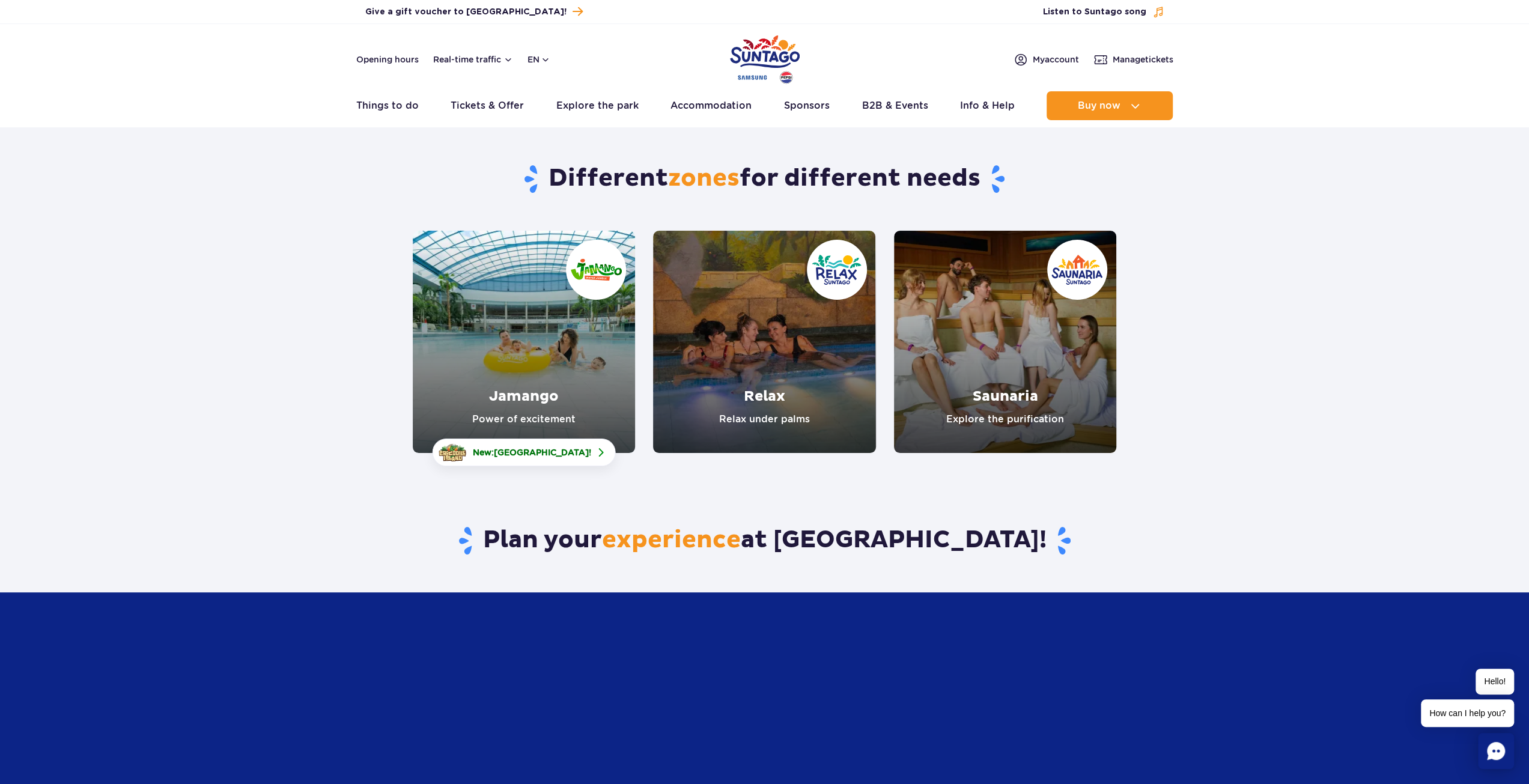
click at [529, 352] on link "Jamango" at bounding box center [524, 342] width 222 height 222
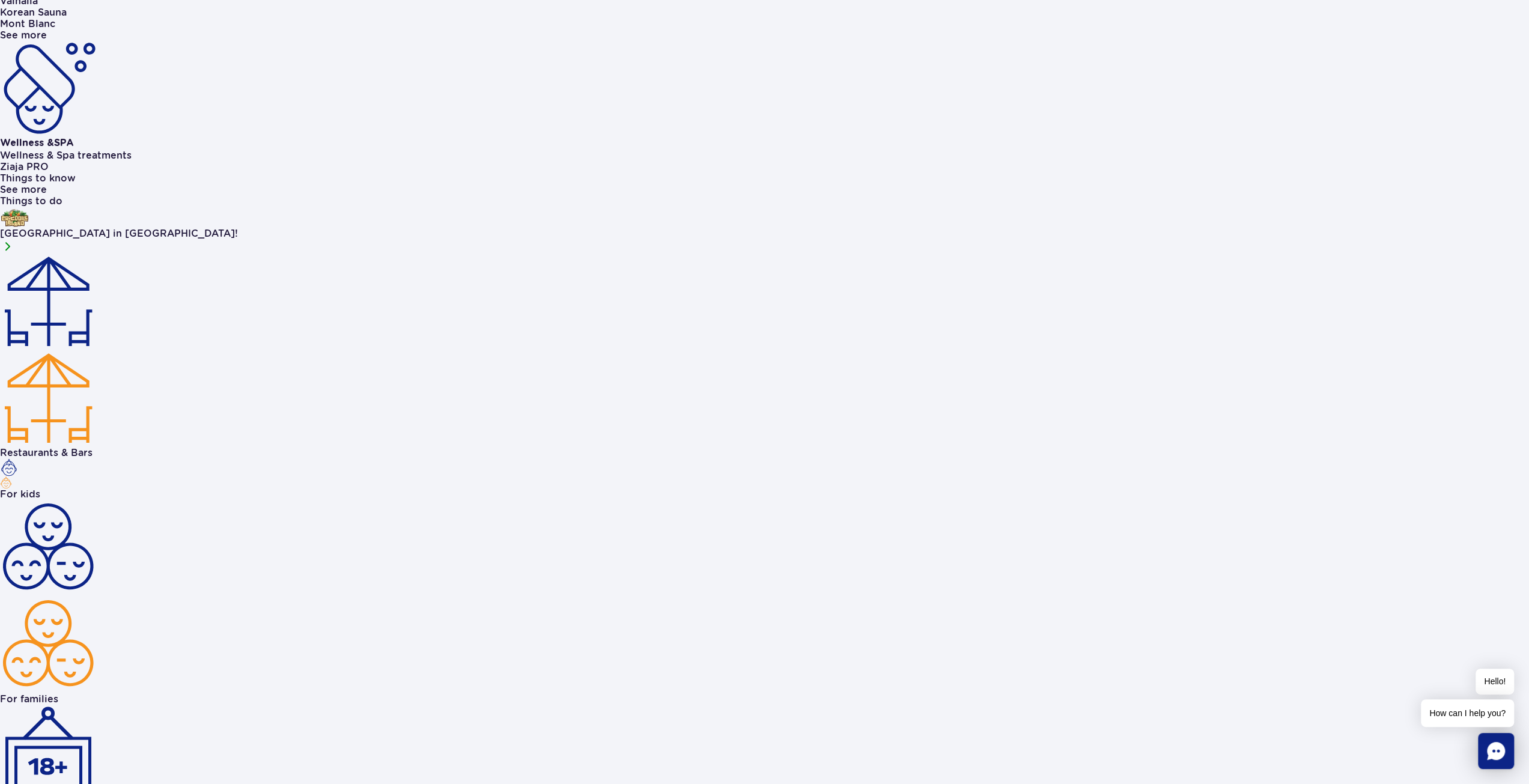
scroll to position [901, 0]
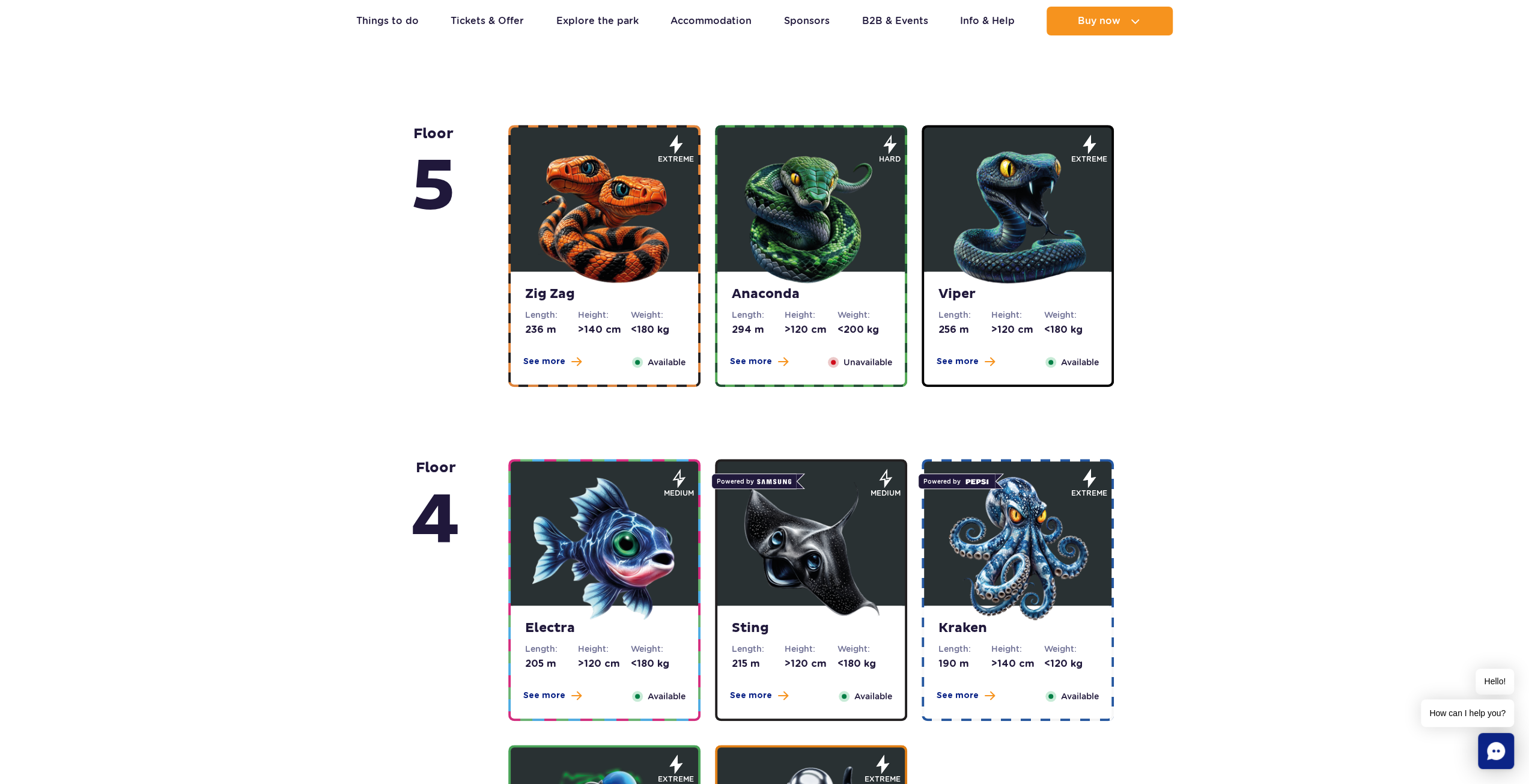
scroll to position [661, 0]
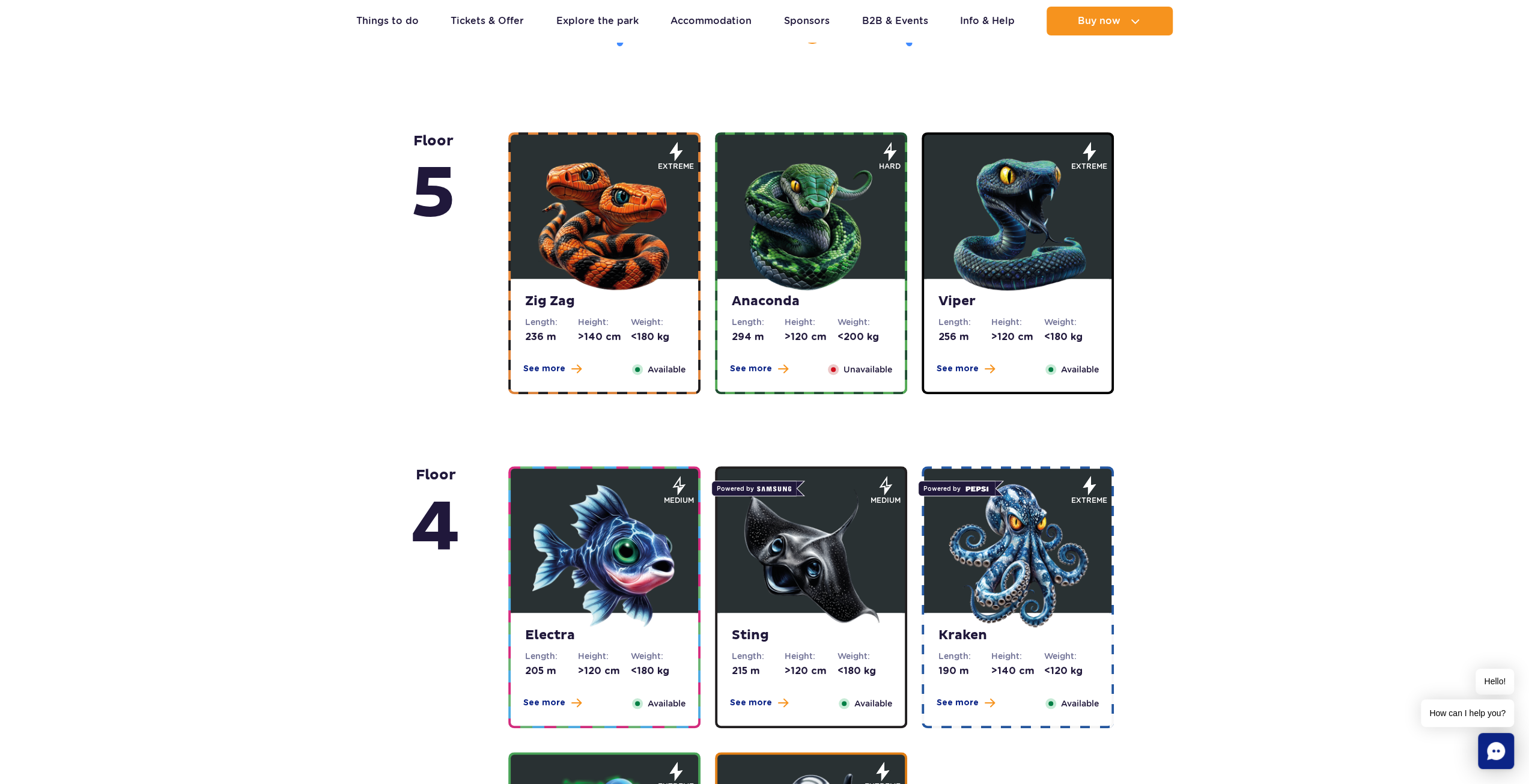
click at [643, 304] on strong "Zig Zag" at bounding box center [605, 302] width 159 height 17
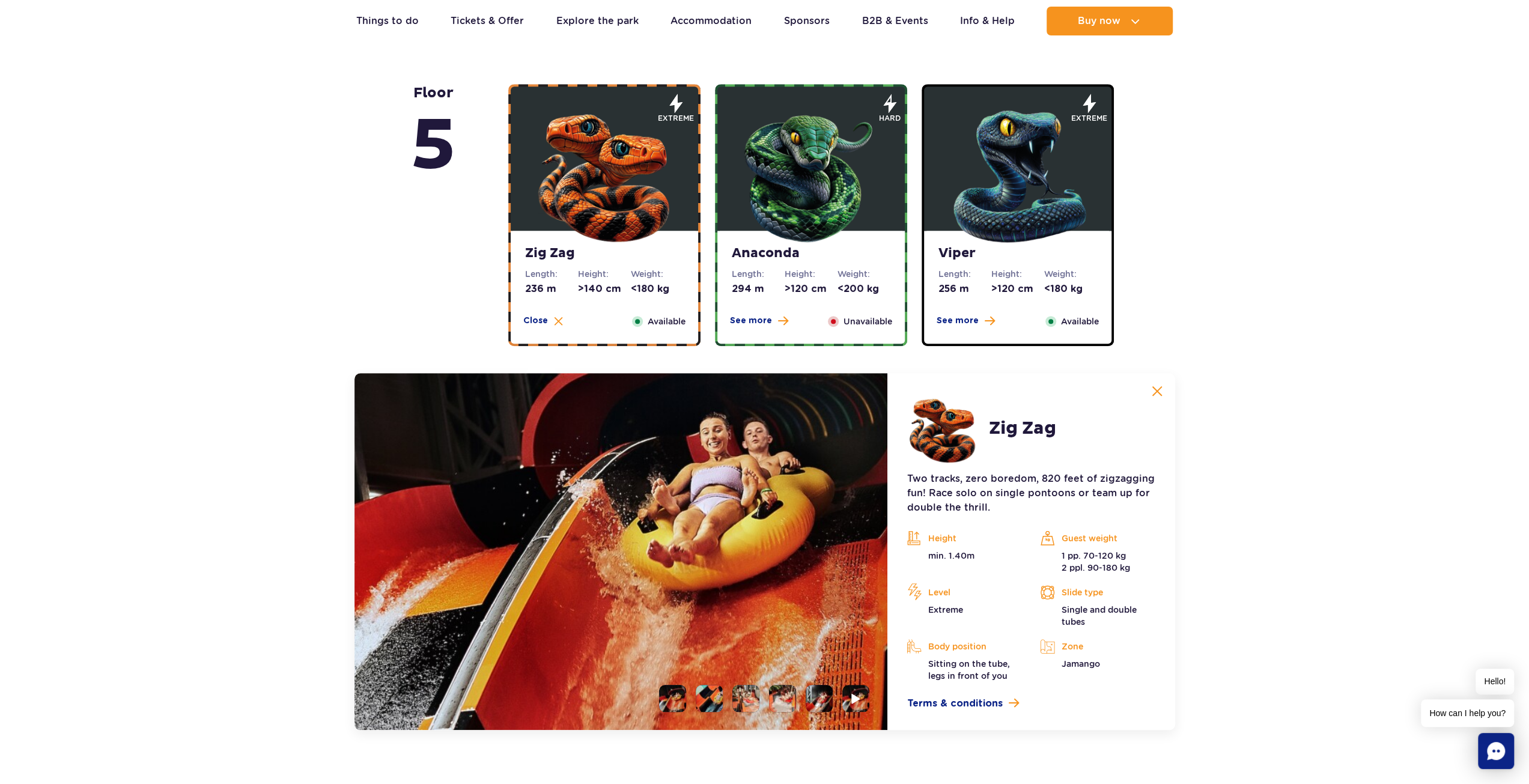
click at [793, 224] on img at bounding box center [811, 173] width 144 height 144
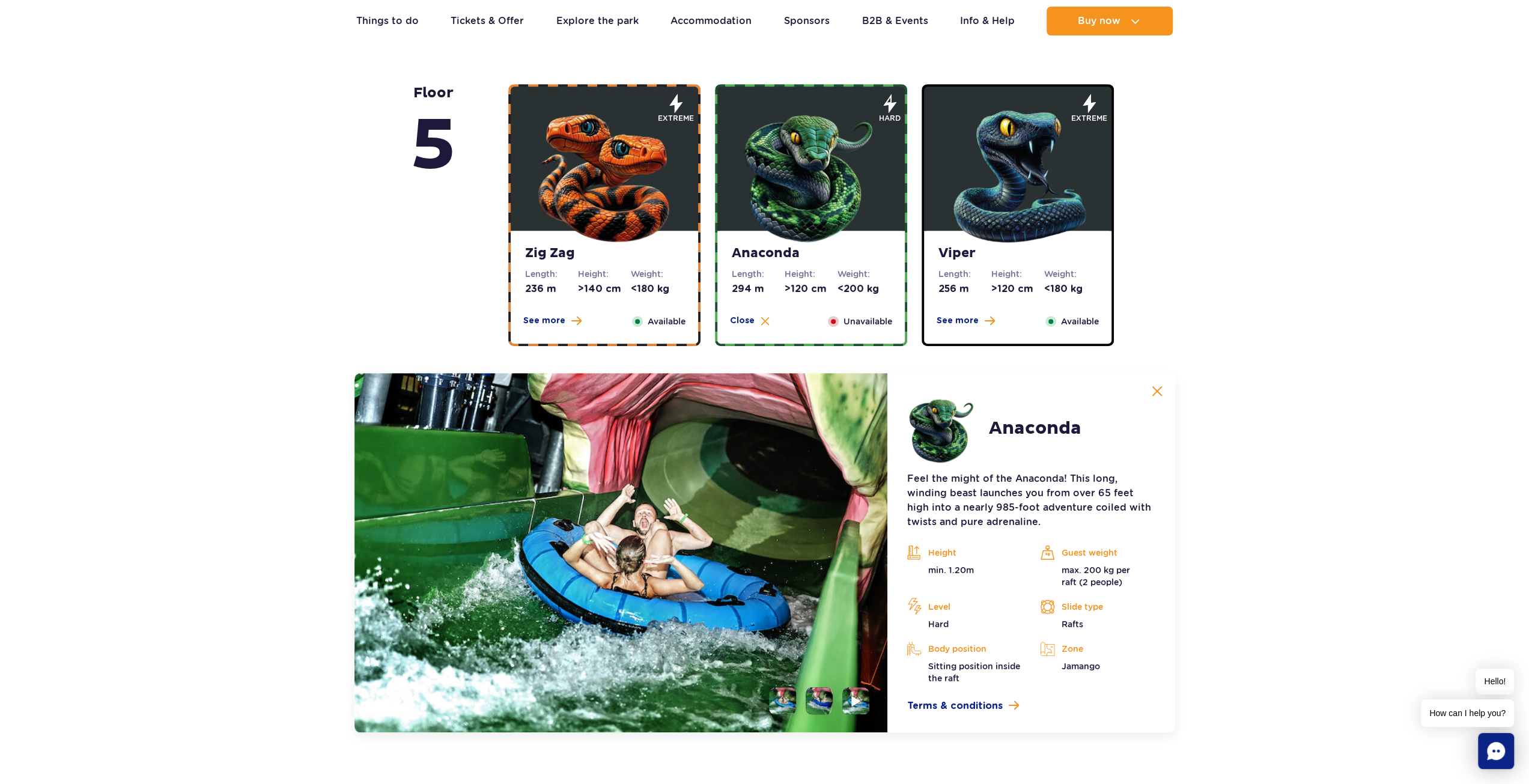
click at [1004, 150] on img at bounding box center [1017, 173] width 144 height 144
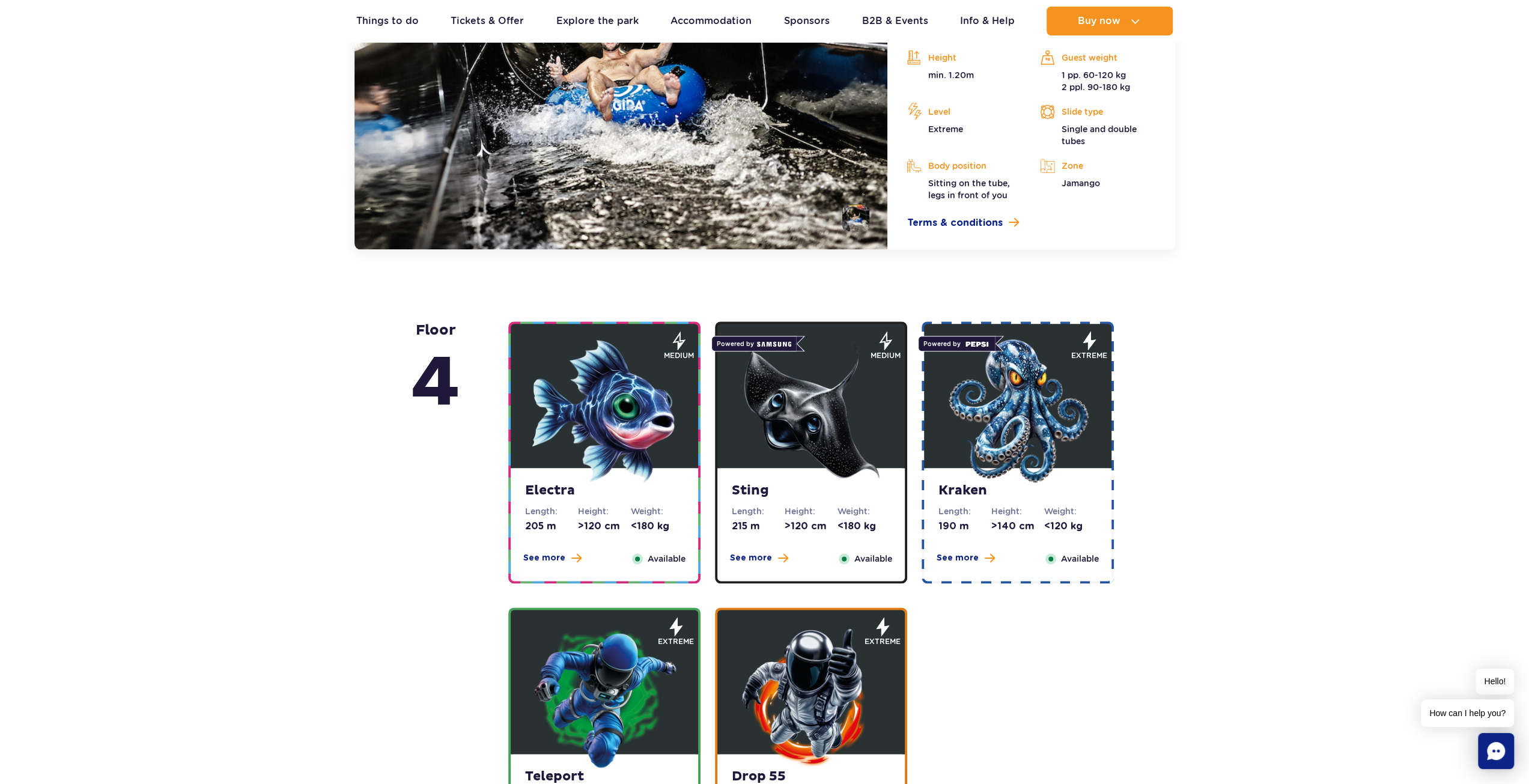
click at [617, 391] on img at bounding box center [604, 411] width 144 height 144
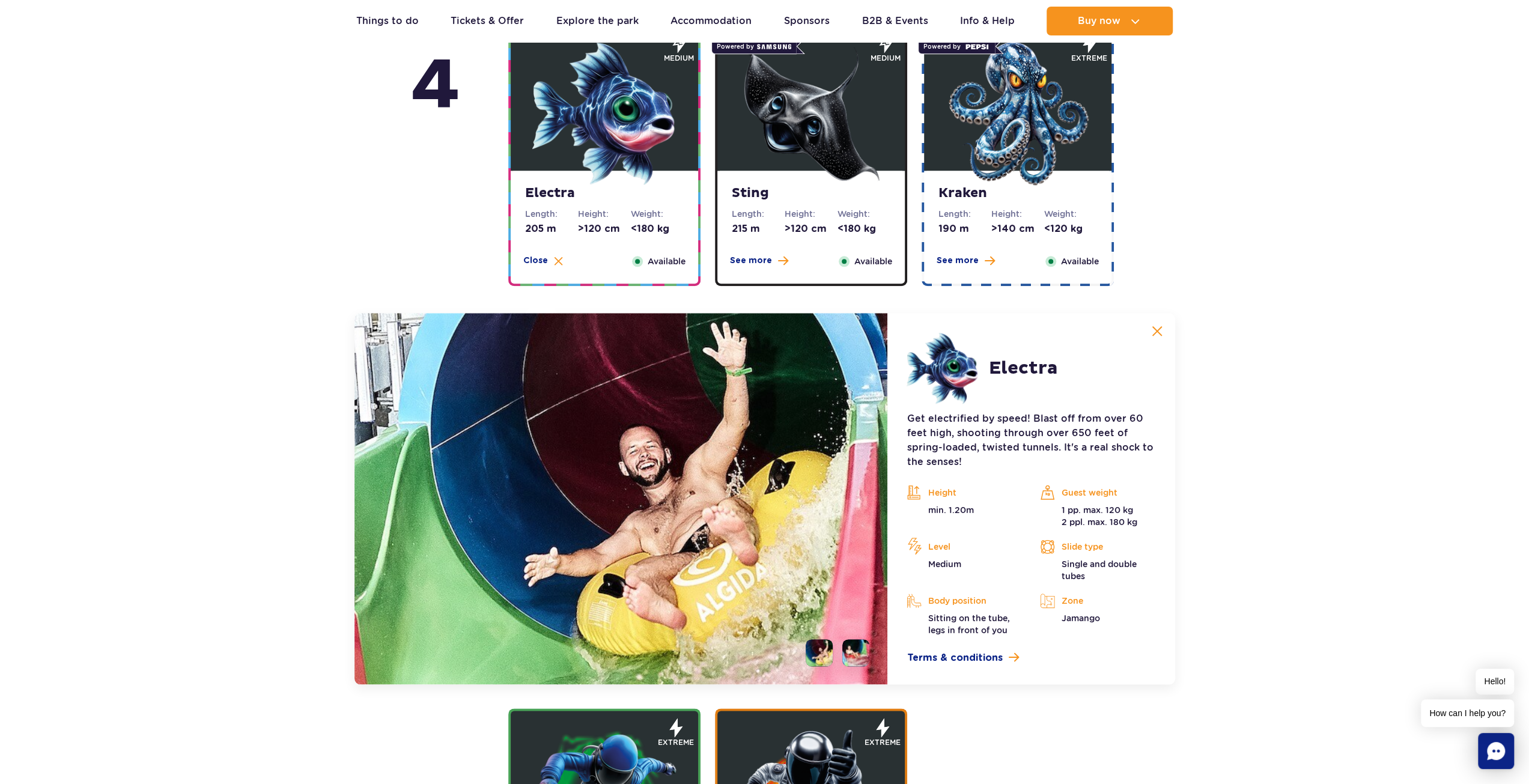
click at [843, 157] on img at bounding box center [811, 113] width 144 height 144
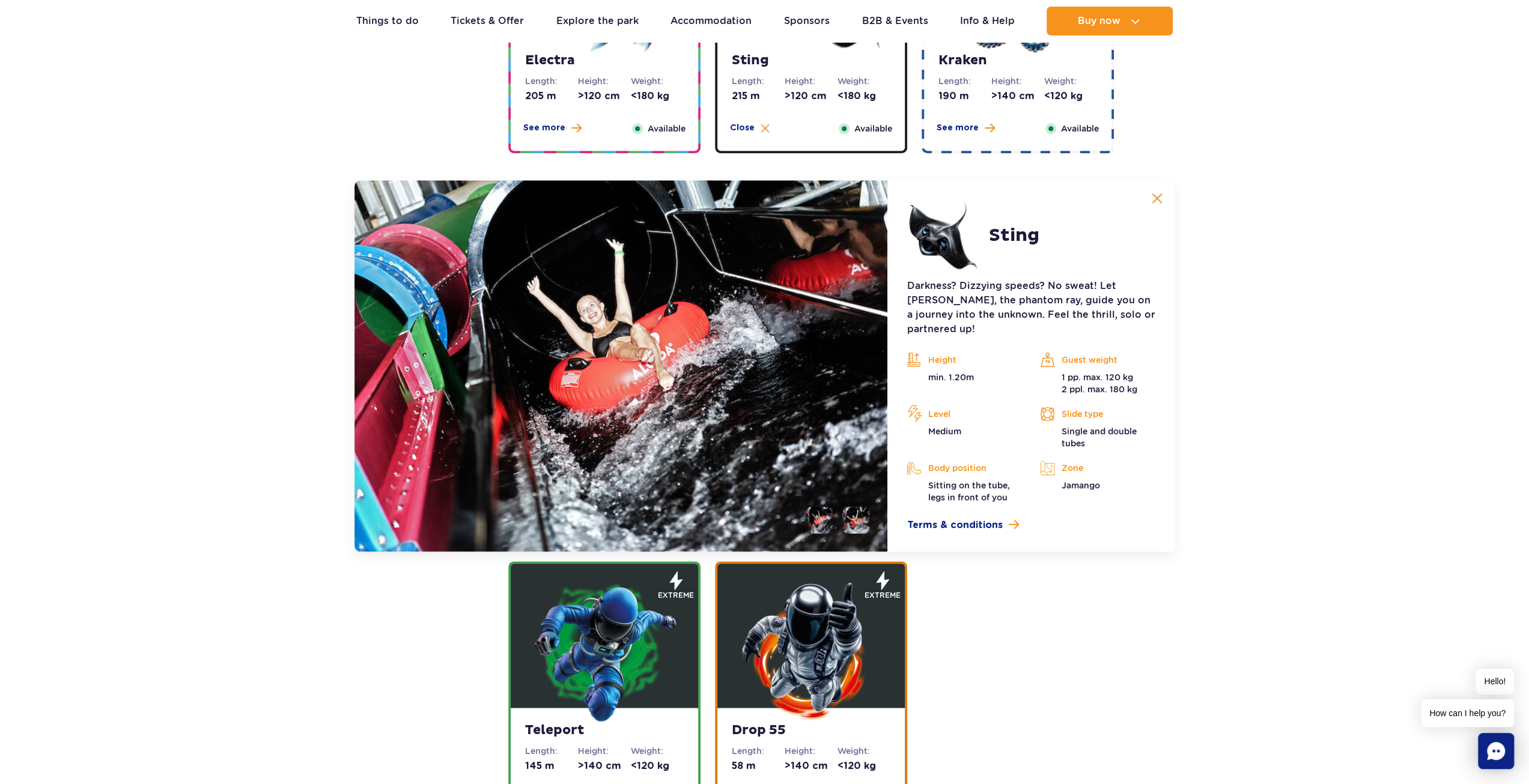
scroll to position [1343, 0]
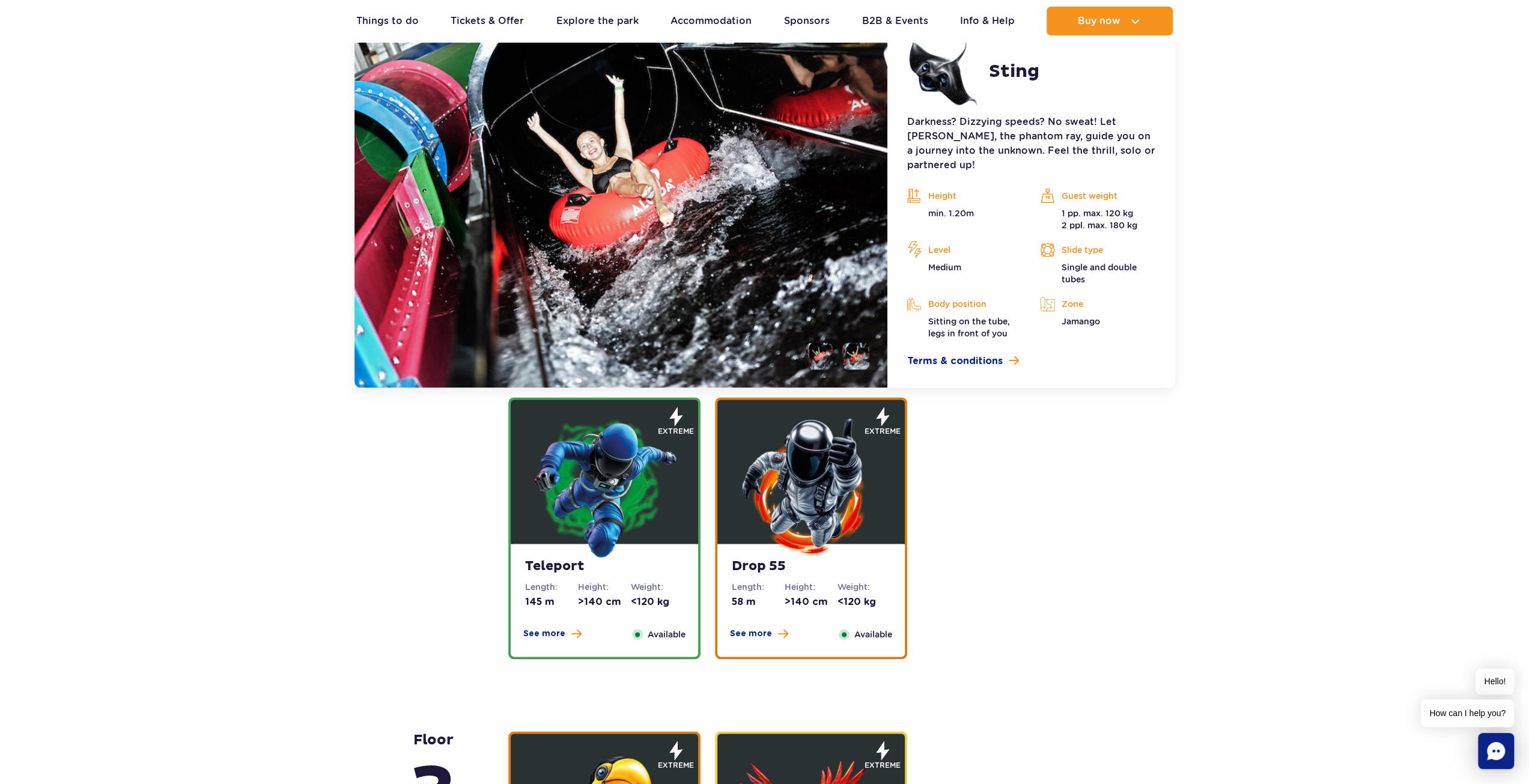
scroll to position [1463, 0]
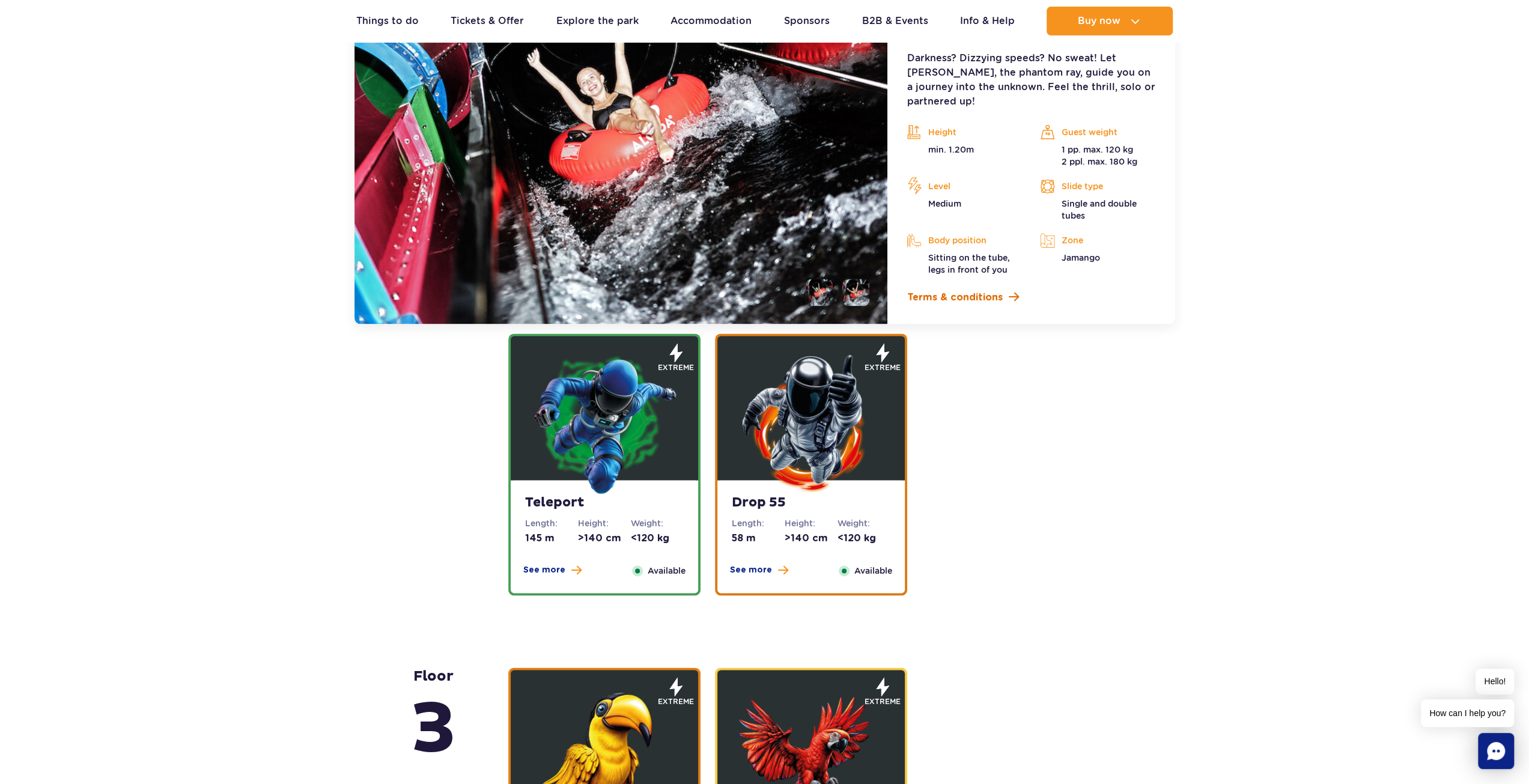
click at [933, 290] on span "Terms & conditions" at bounding box center [954, 297] width 96 height 14
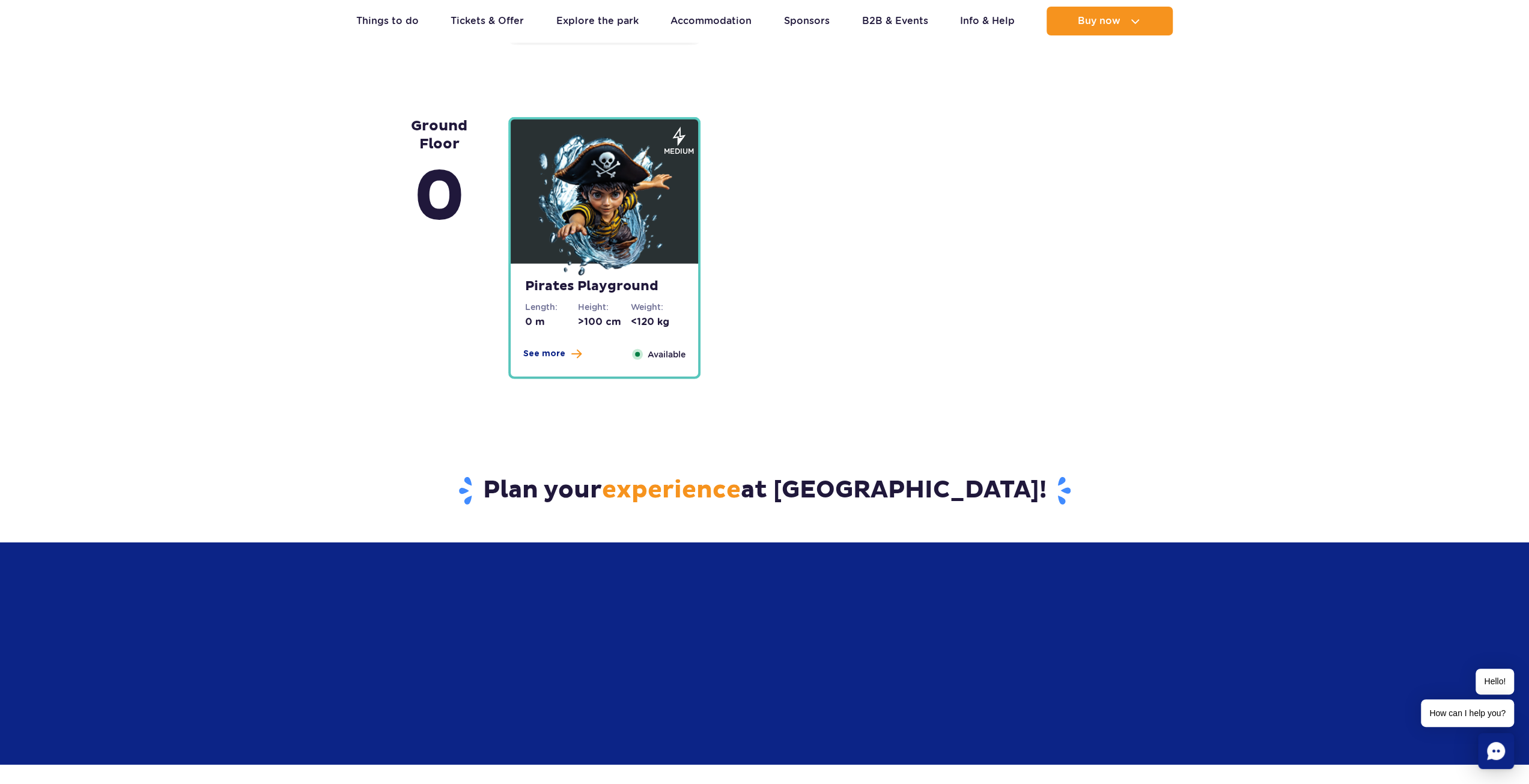
scroll to position [3325, 0]
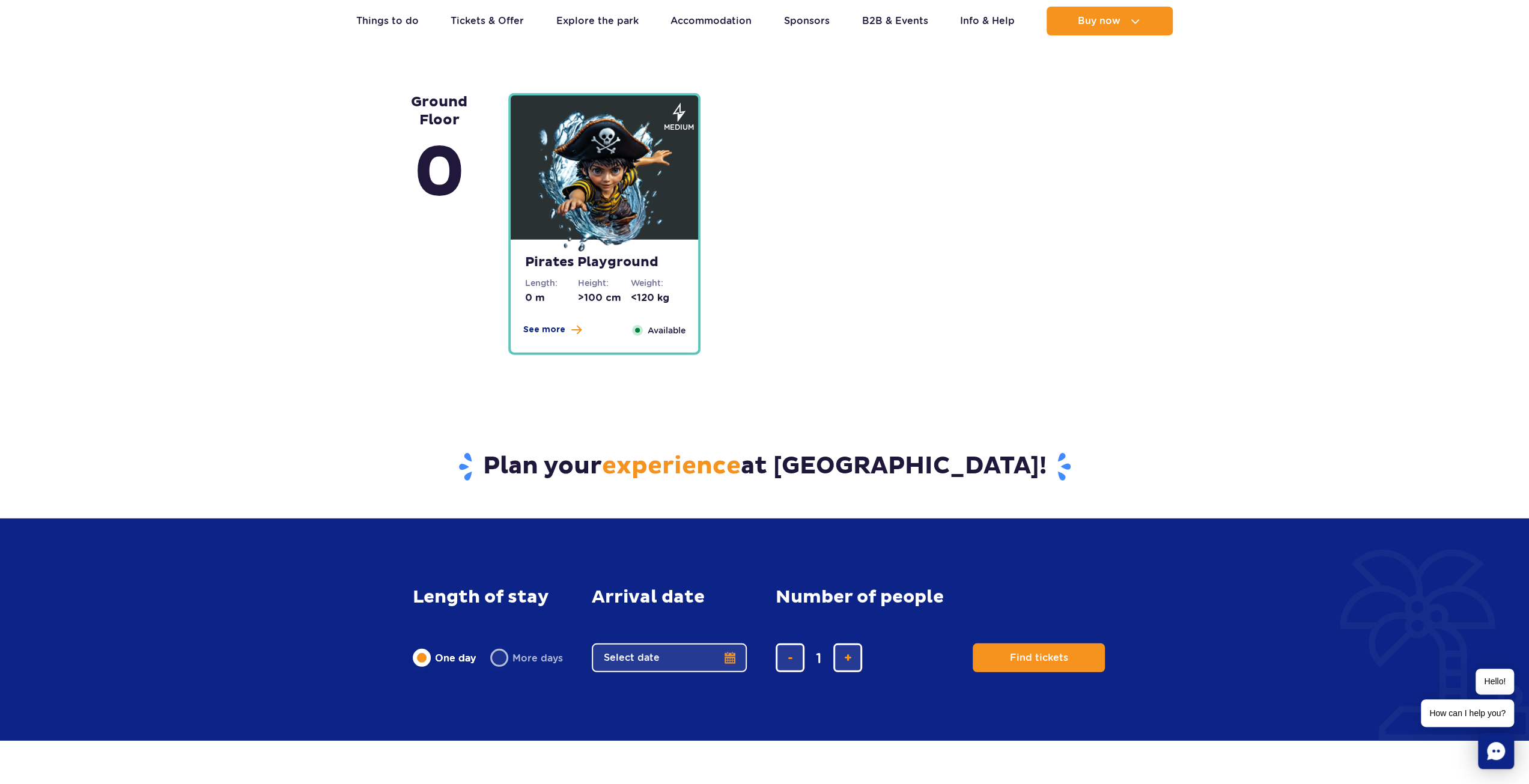
click at [622, 272] on div "Pirates Playground Length: 0 m Height: >100 cm Weight: <120 kg See more Close A…" at bounding box center [604, 296] width 188 height 113
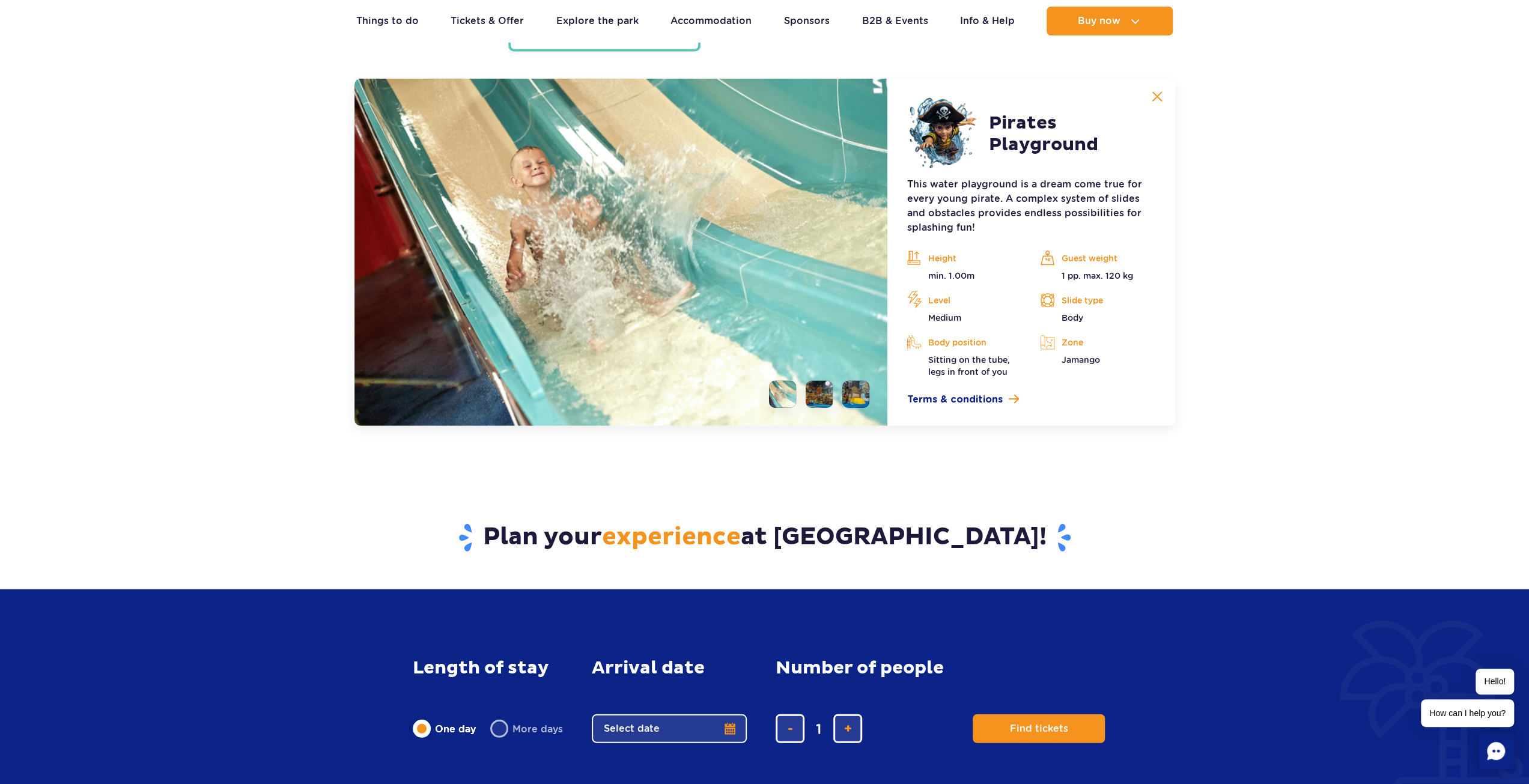
scroll to position [3251, 0]
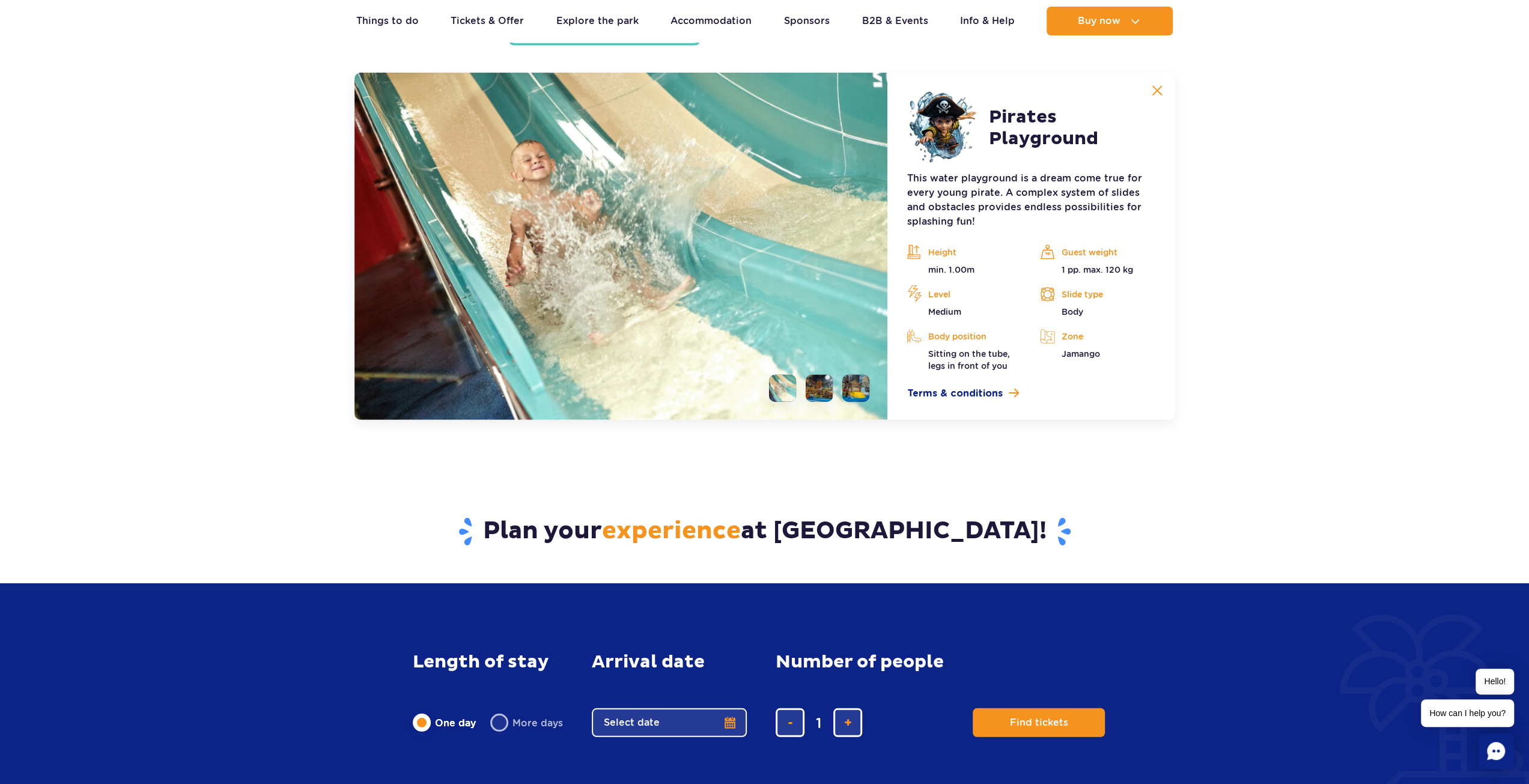
click at [851, 388] on li at bounding box center [856, 388] width 27 height 27
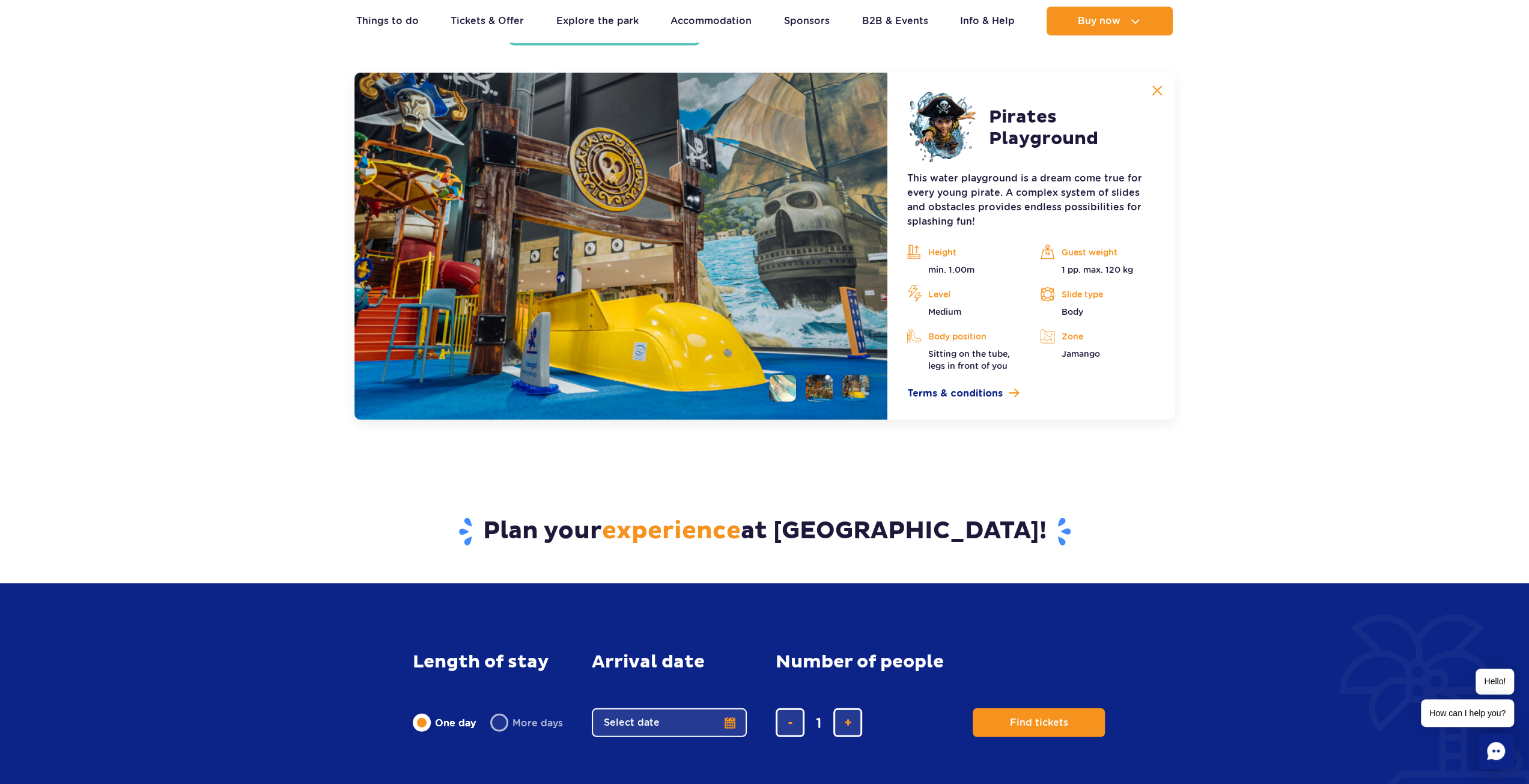
click at [821, 390] on li at bounding box center [819, 388] width 27 height 27
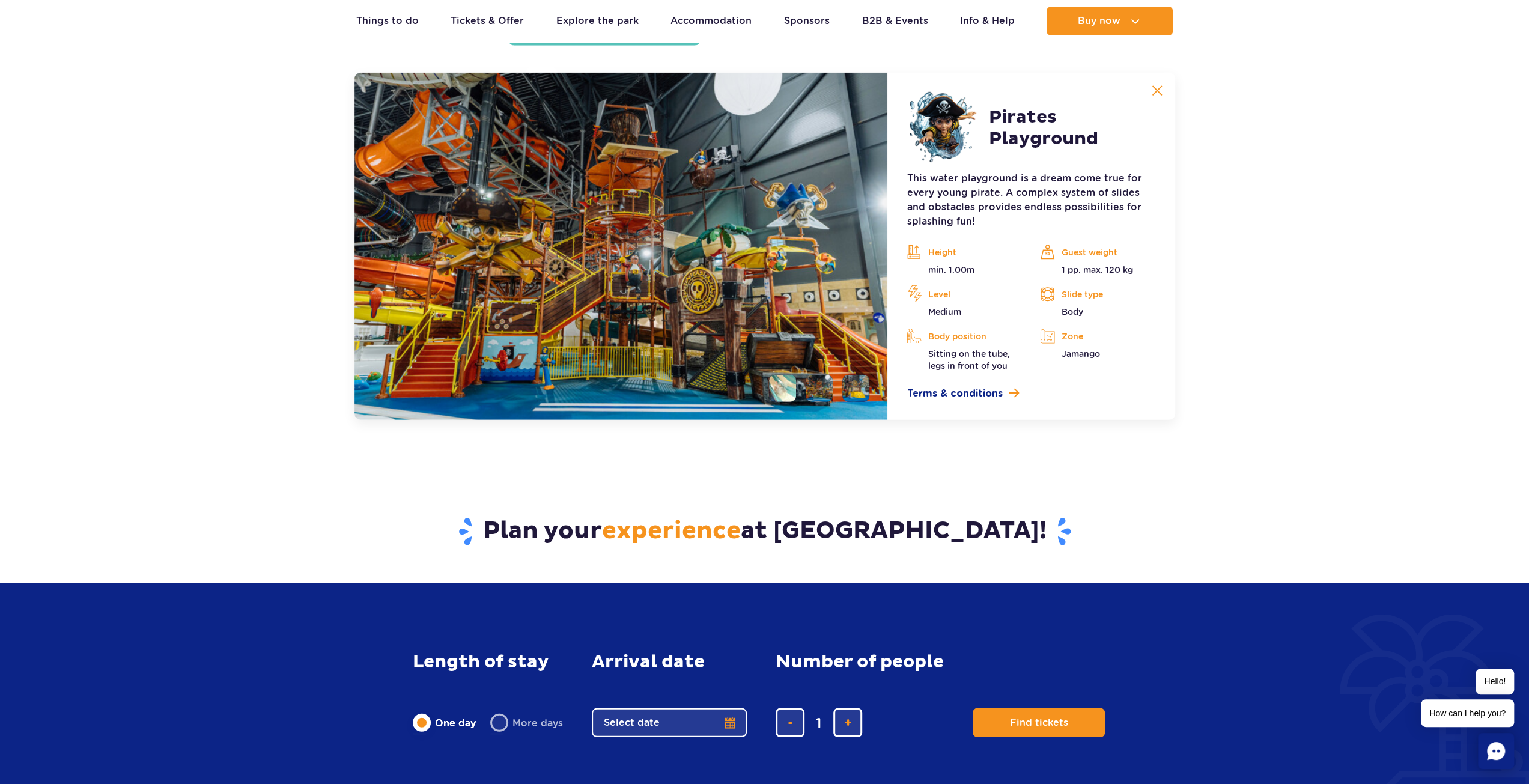
click at [785, 382] on li at bounding box center [783, 388] width 27 height 27
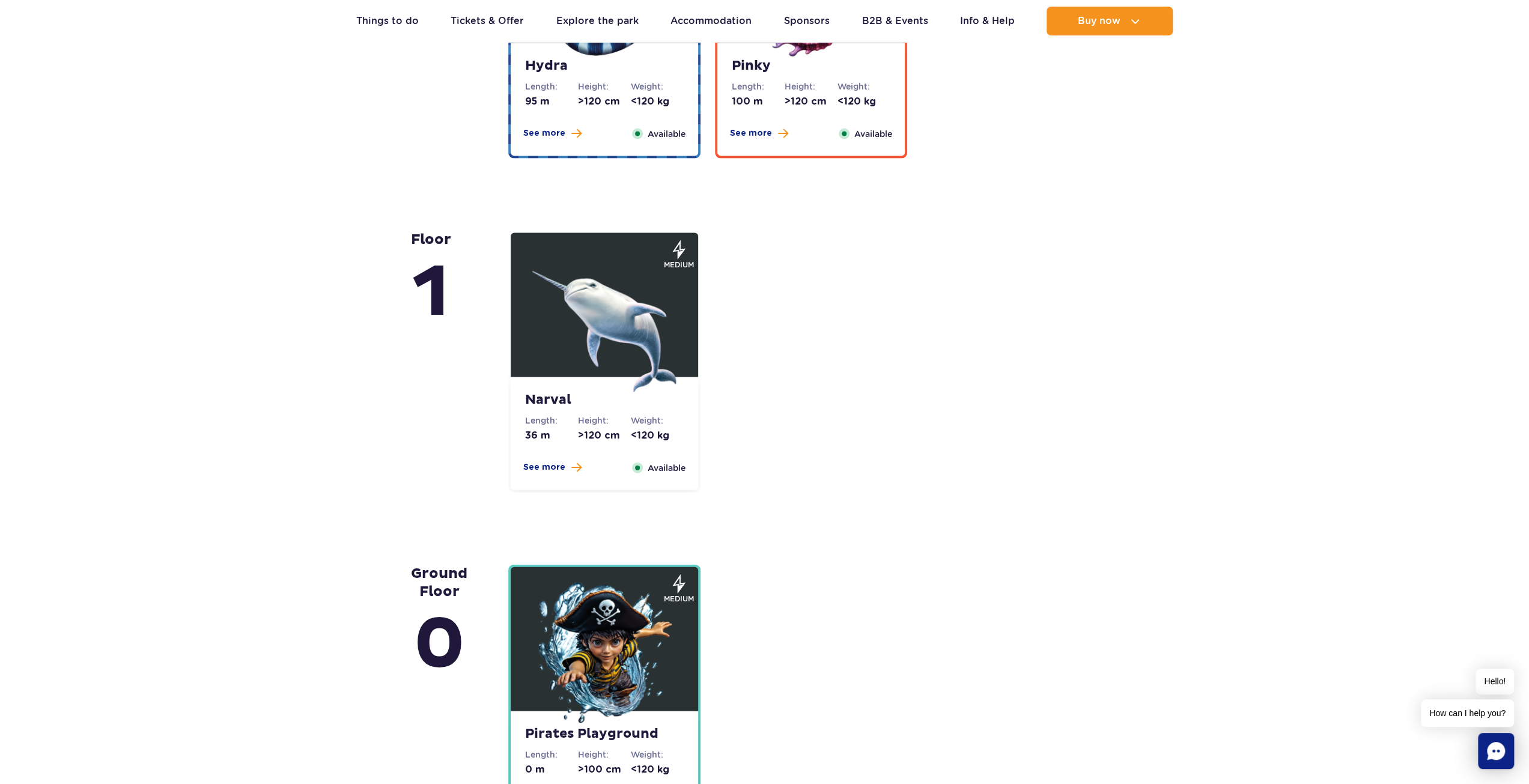
click at [611, 325] on img at bounding box center [604, 320] width 144 height 144
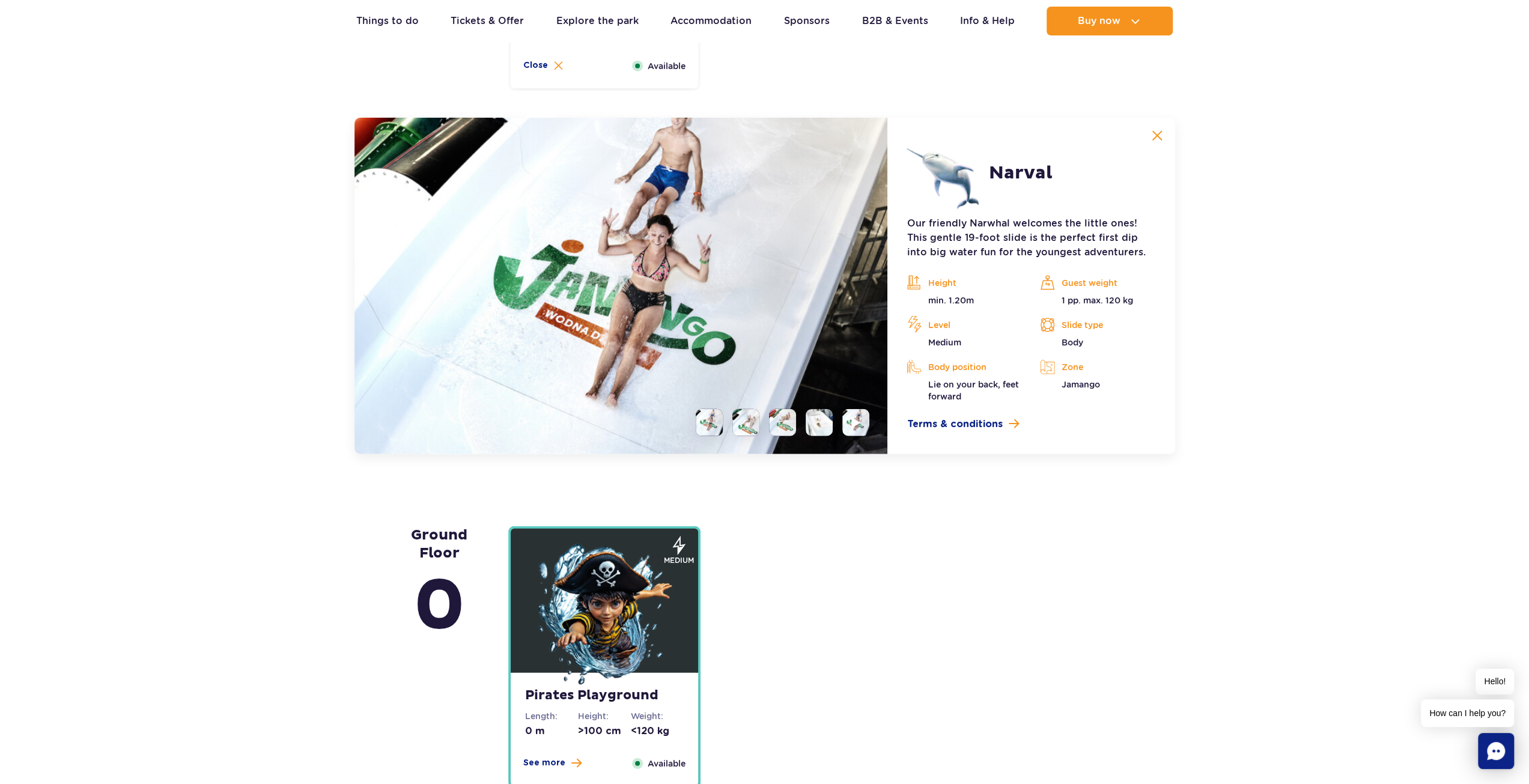
scroll to position [2916, 0]
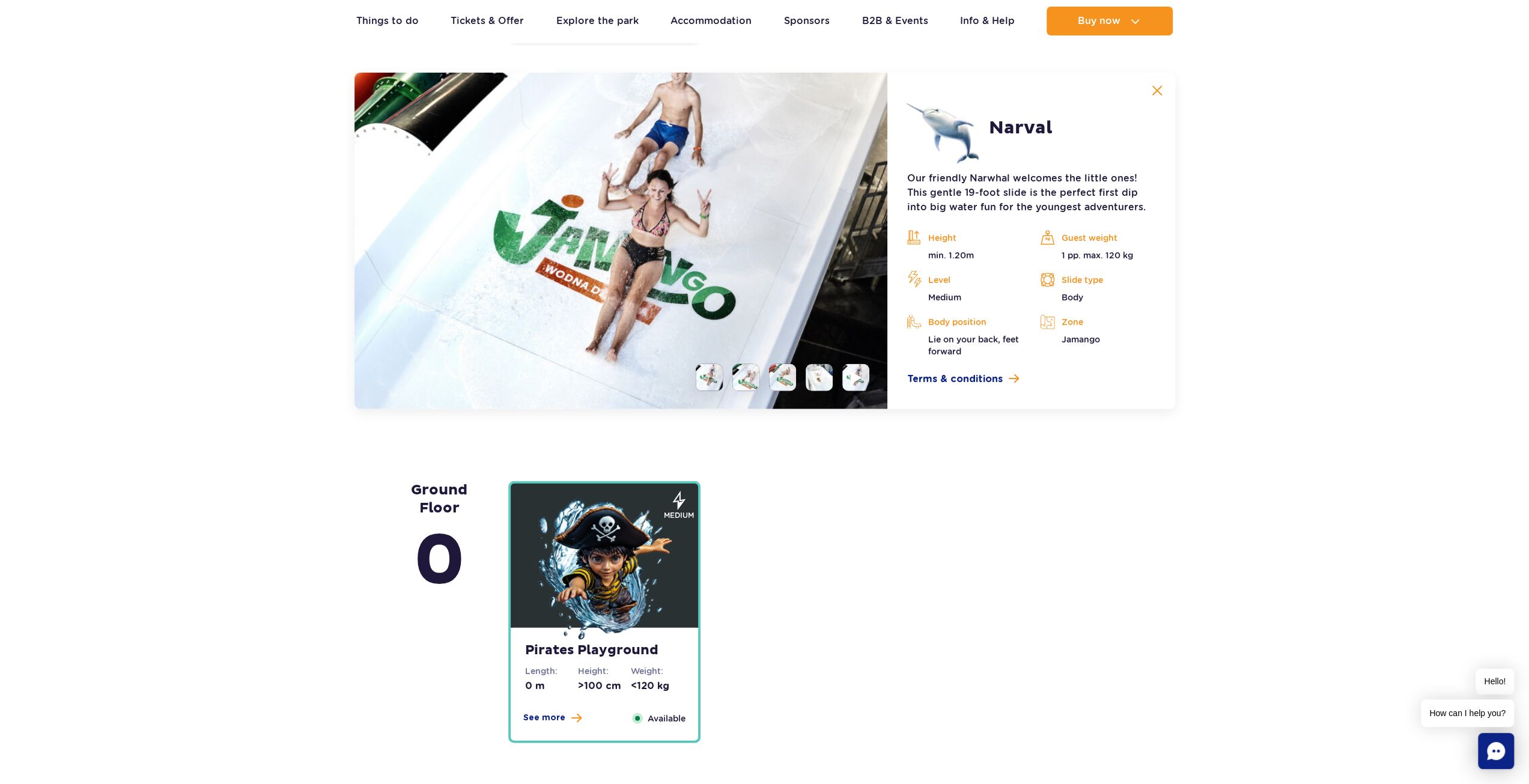
click at [851, 384] on li at bounding box center [856, 377] width 27 height 27
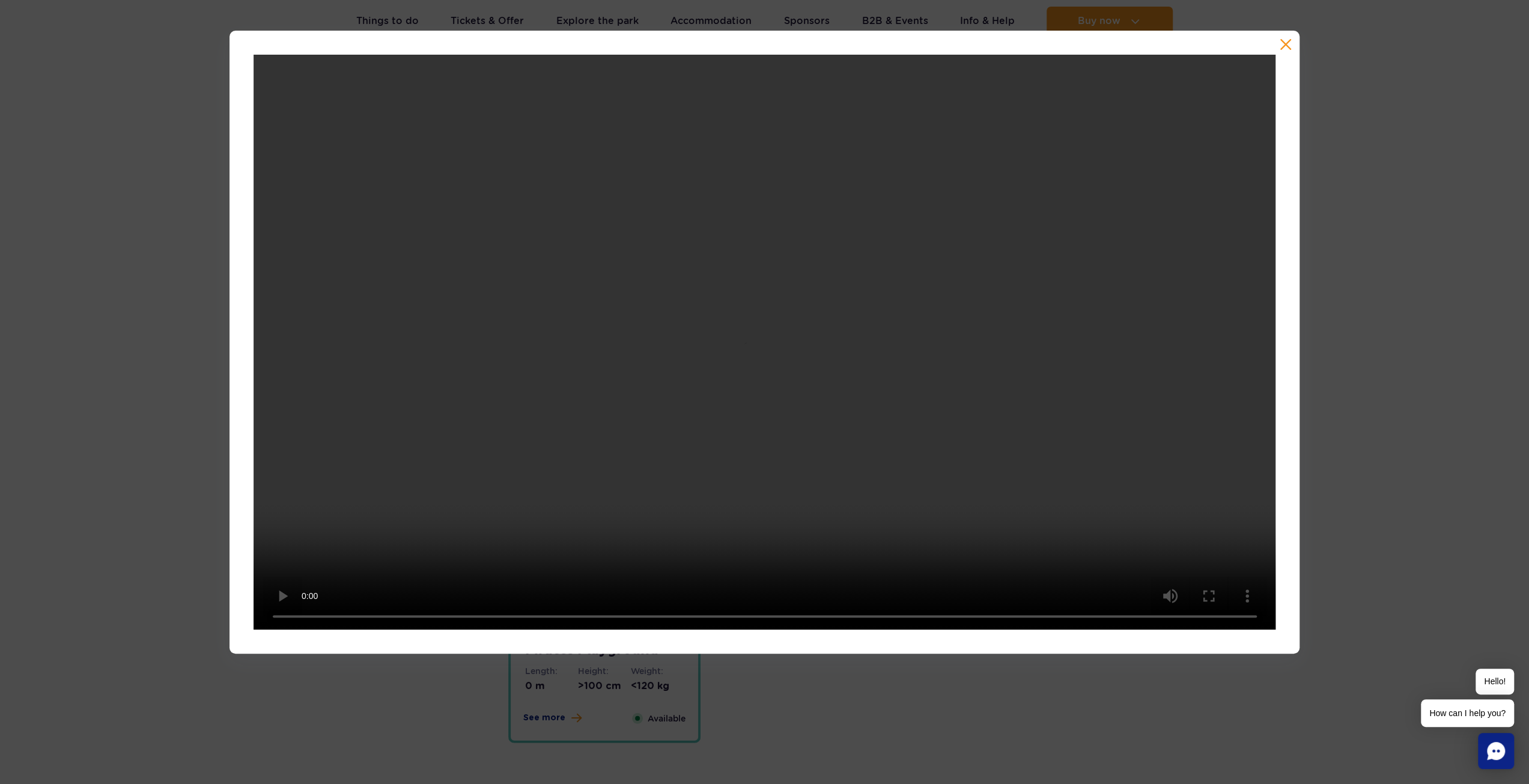
click at [1285, 43] on button "button" at bounding box center [1286, 45] width 12 height 12
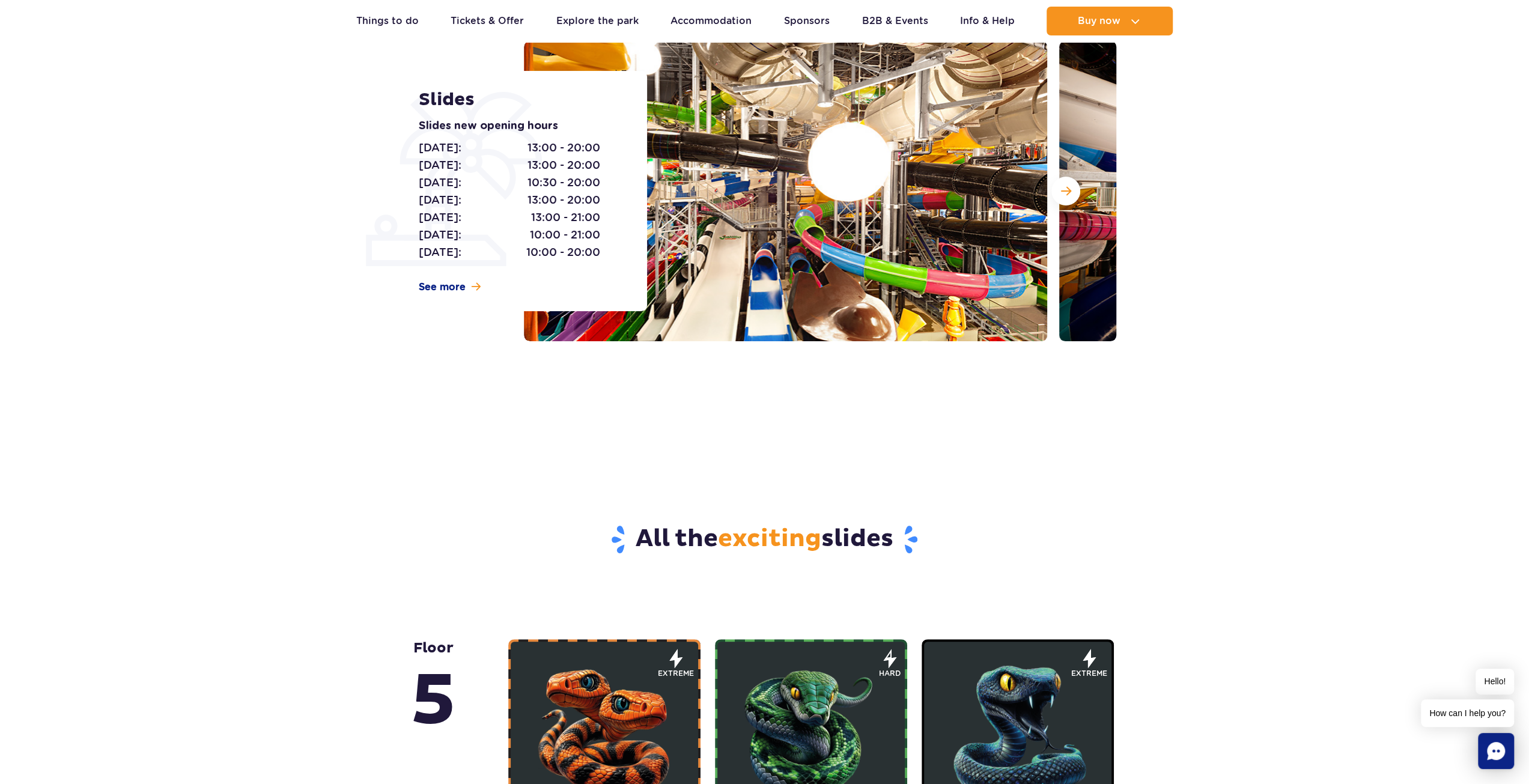
scroll to position [0, 0]
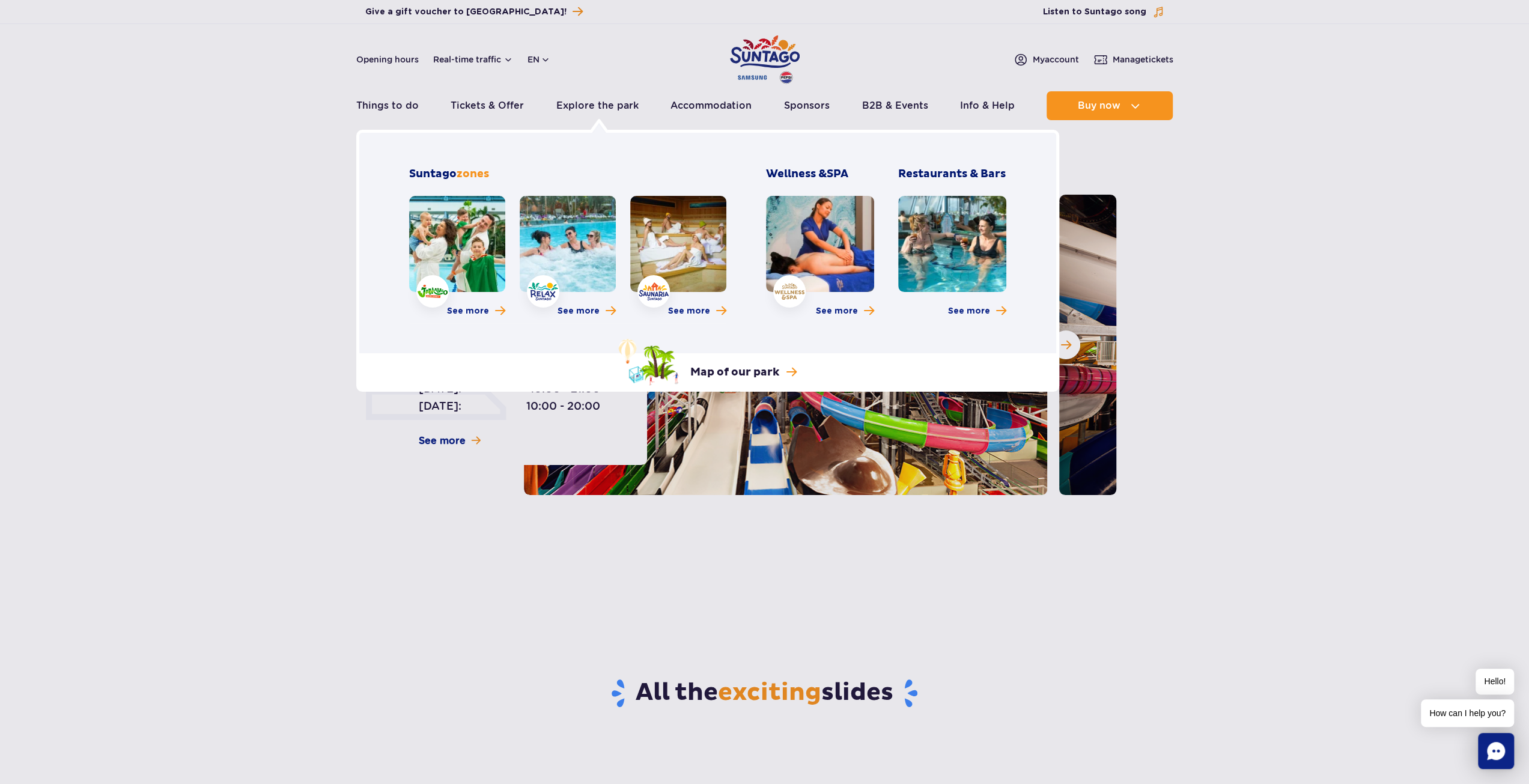
click at [462, 233] on link at bounding box center [457, 244] width 96 height 96
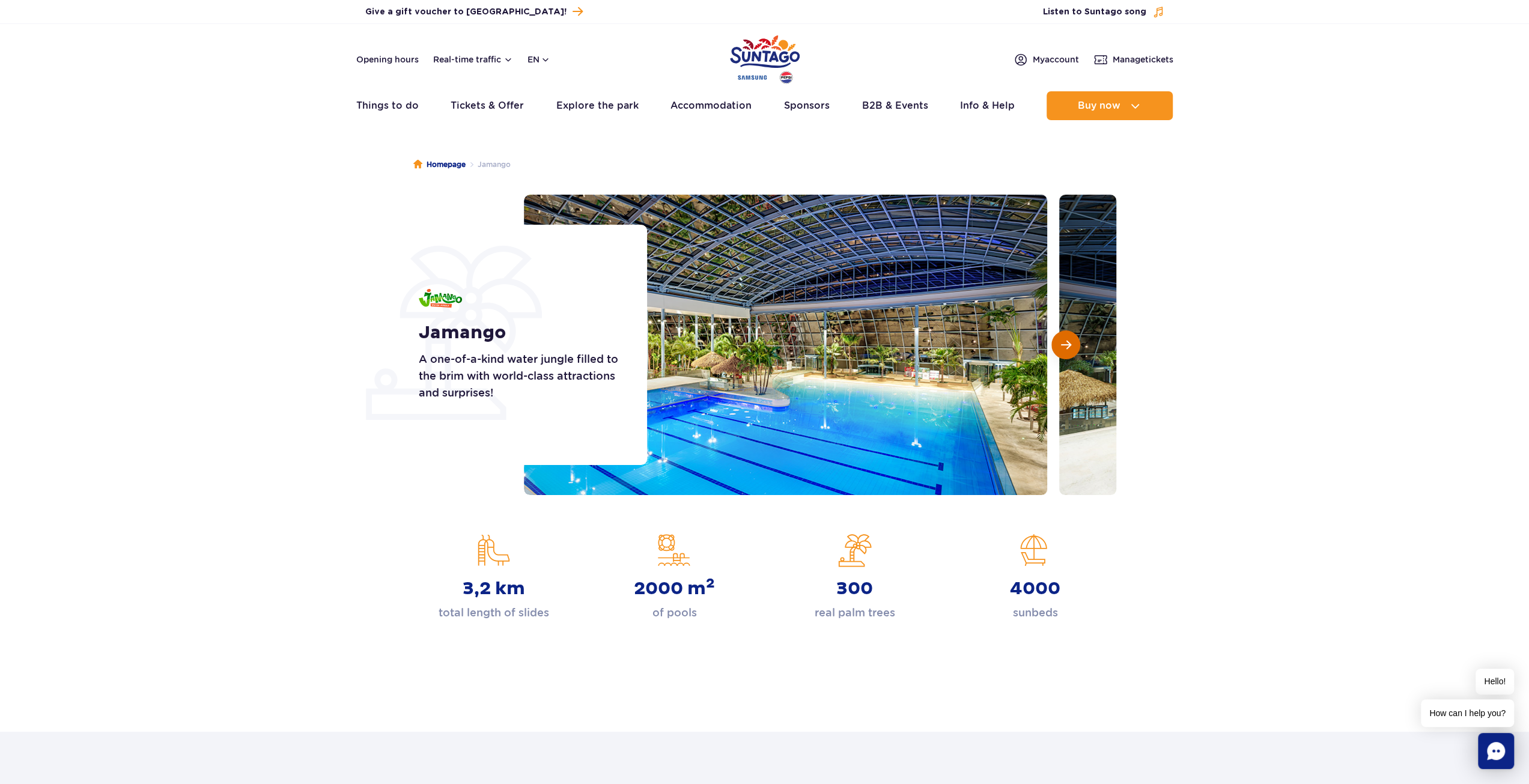
click at [1069, 355] on button "Next slide" at bounding box center [1065, 344] width 29 height 29
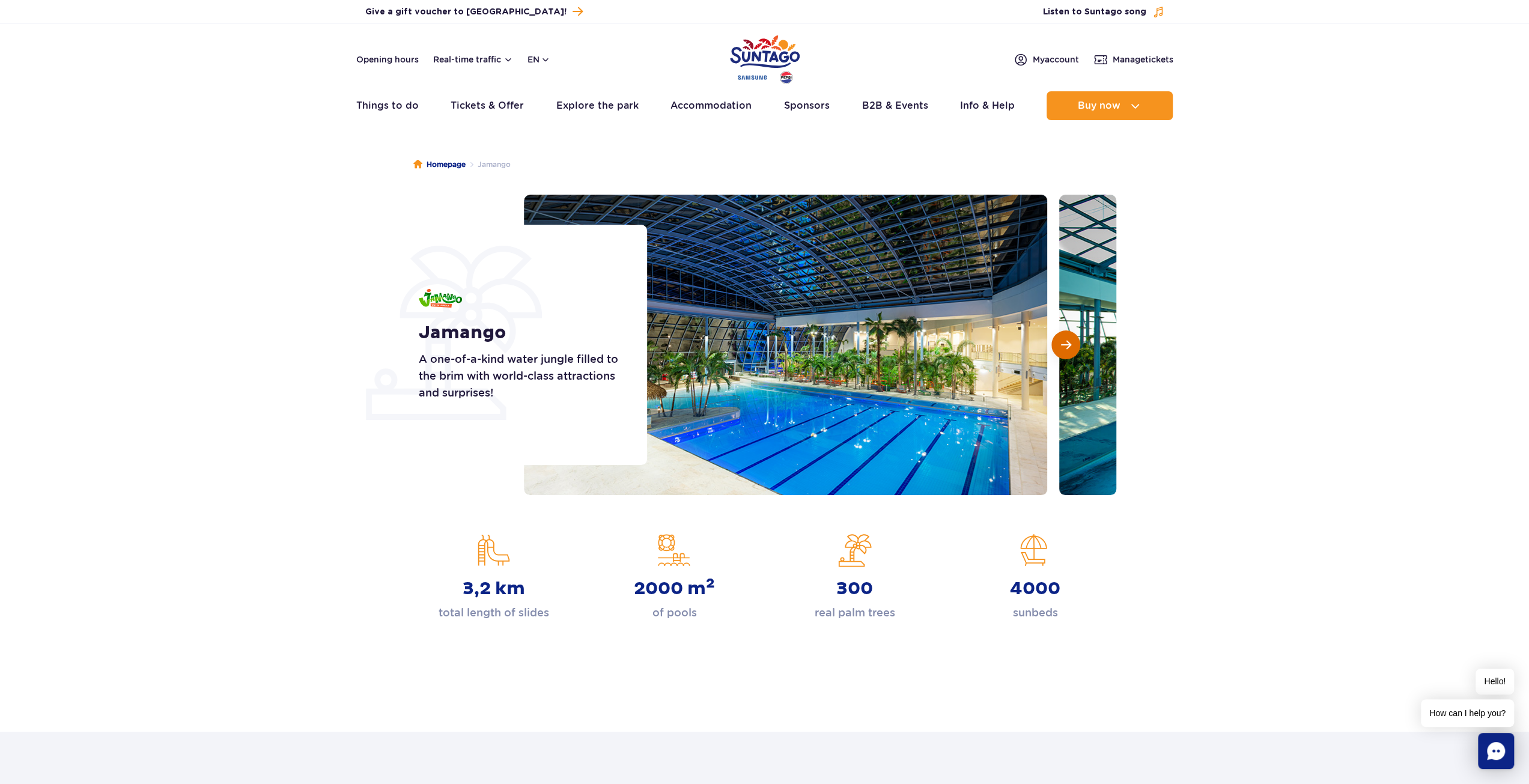
click at [1069, 355] on button "Next slide" at bounding box center [1065, 344] width 29 height 29
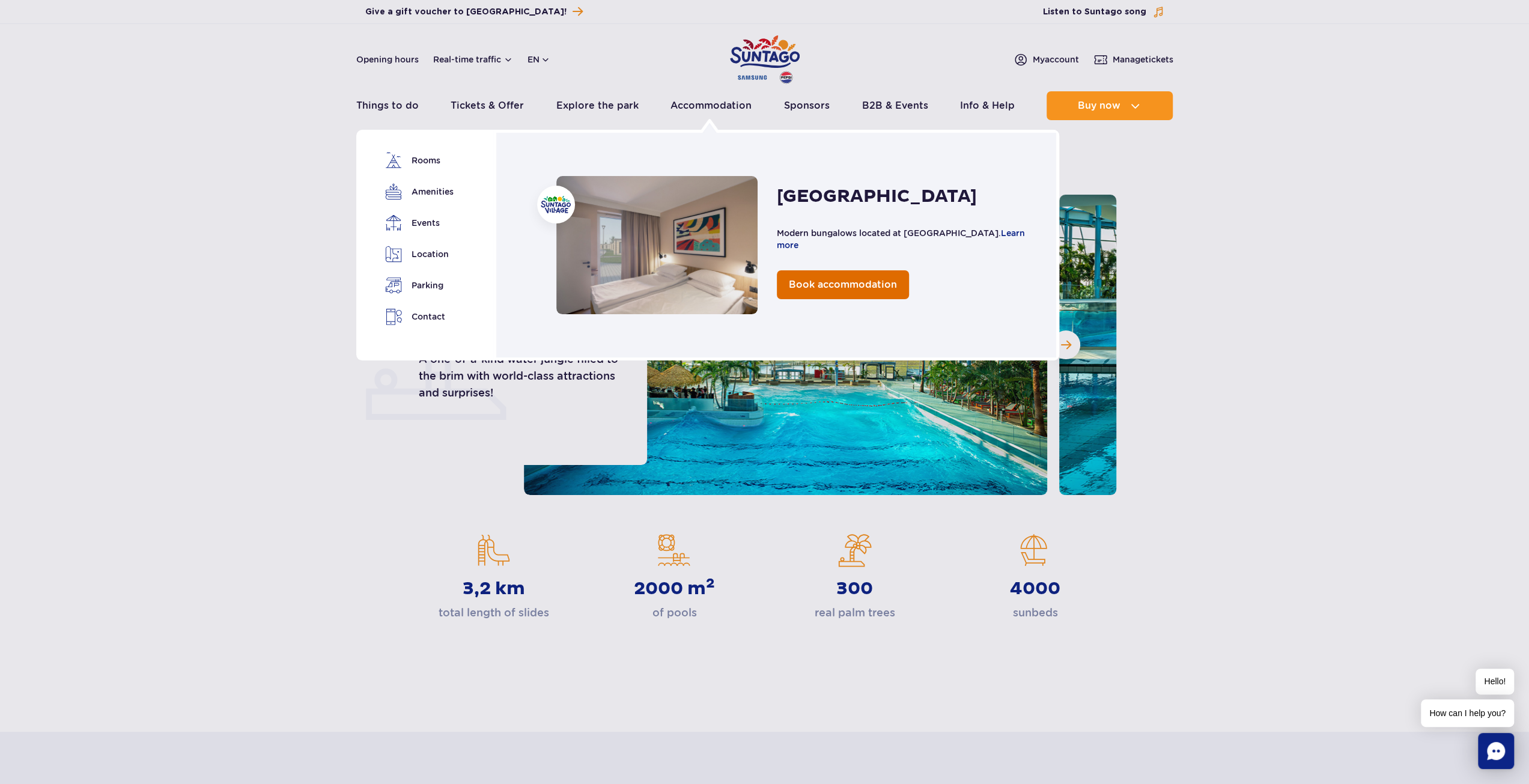
click at [868, 287] on span "Book accommodation" at bounding box center [843, 284] width 108 height 12
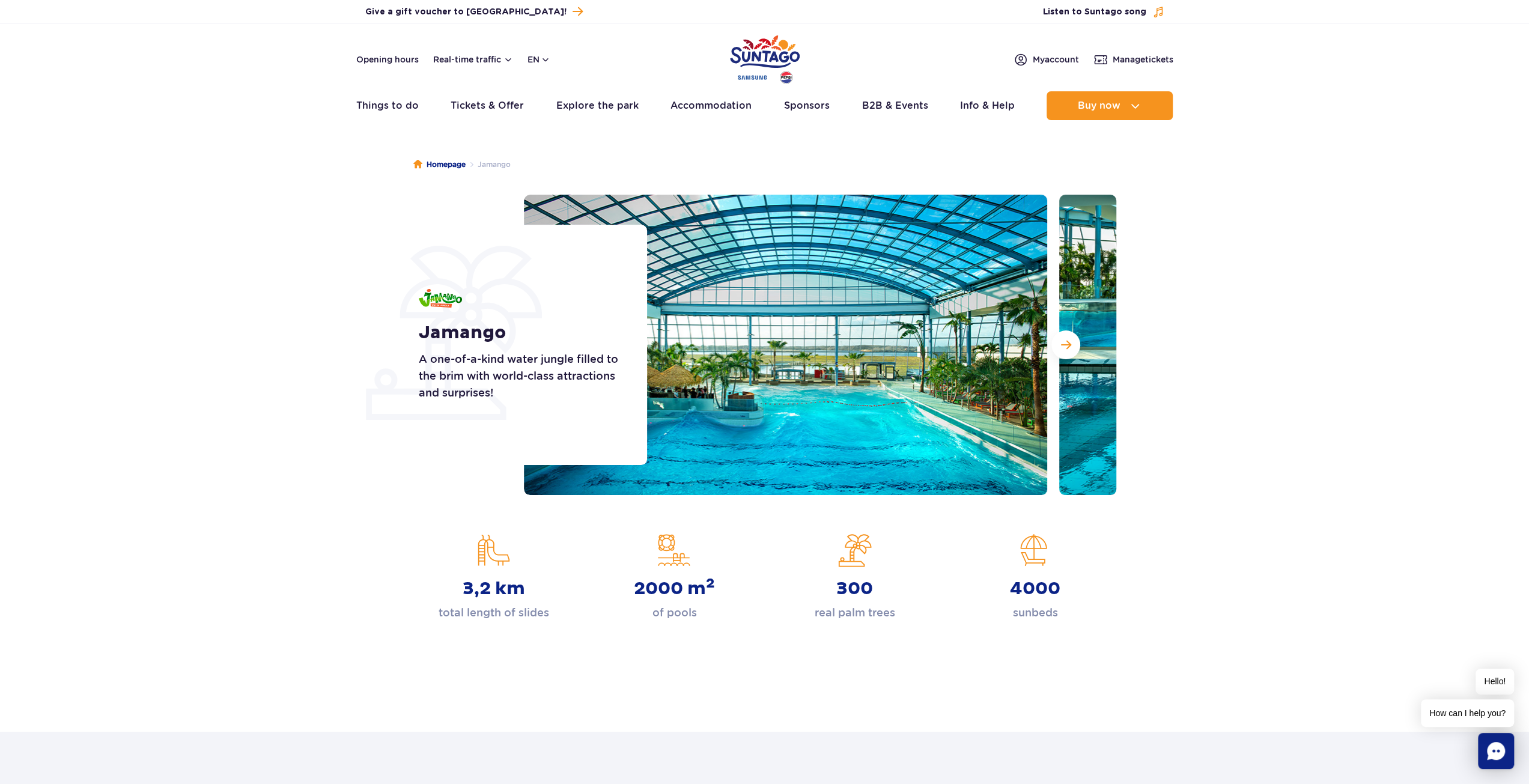
click at [769, 61] on img "Park of Poland" at bounding box center [764, 60] width 70 height 56
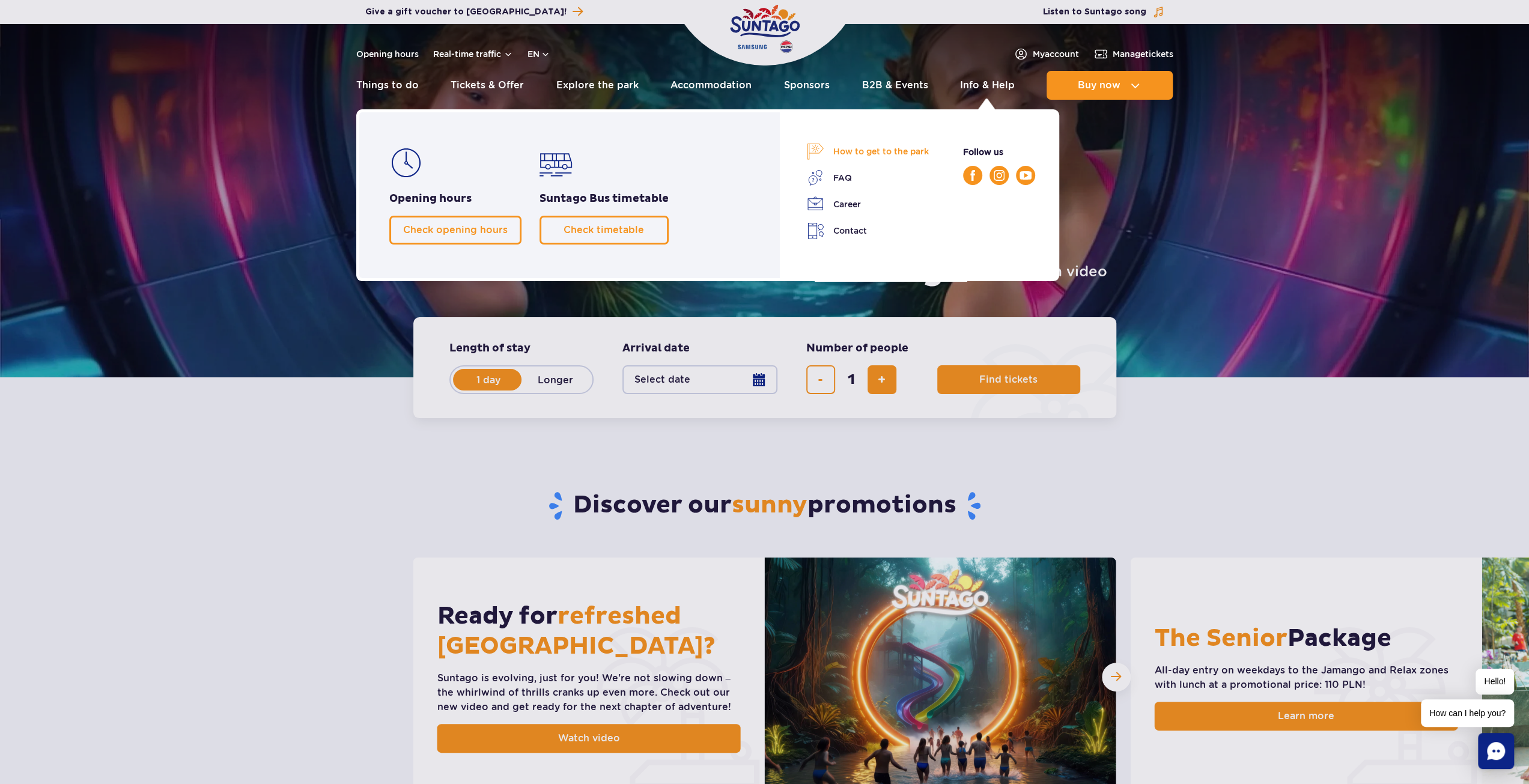
click at [856, 150] on link "How to get to the park" at bounding box center [868, 151] width 122 height 17
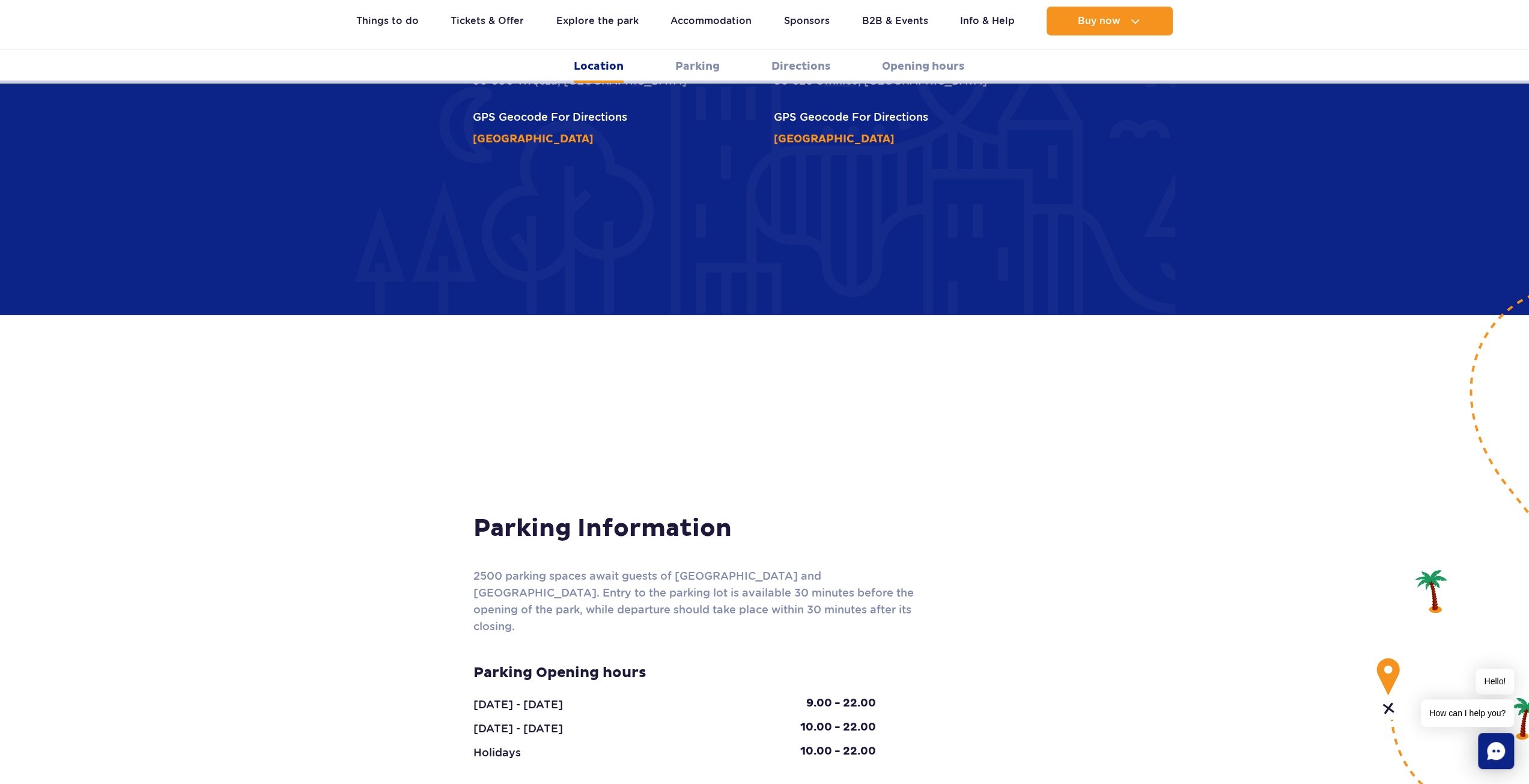
scroll to position [721, 0]
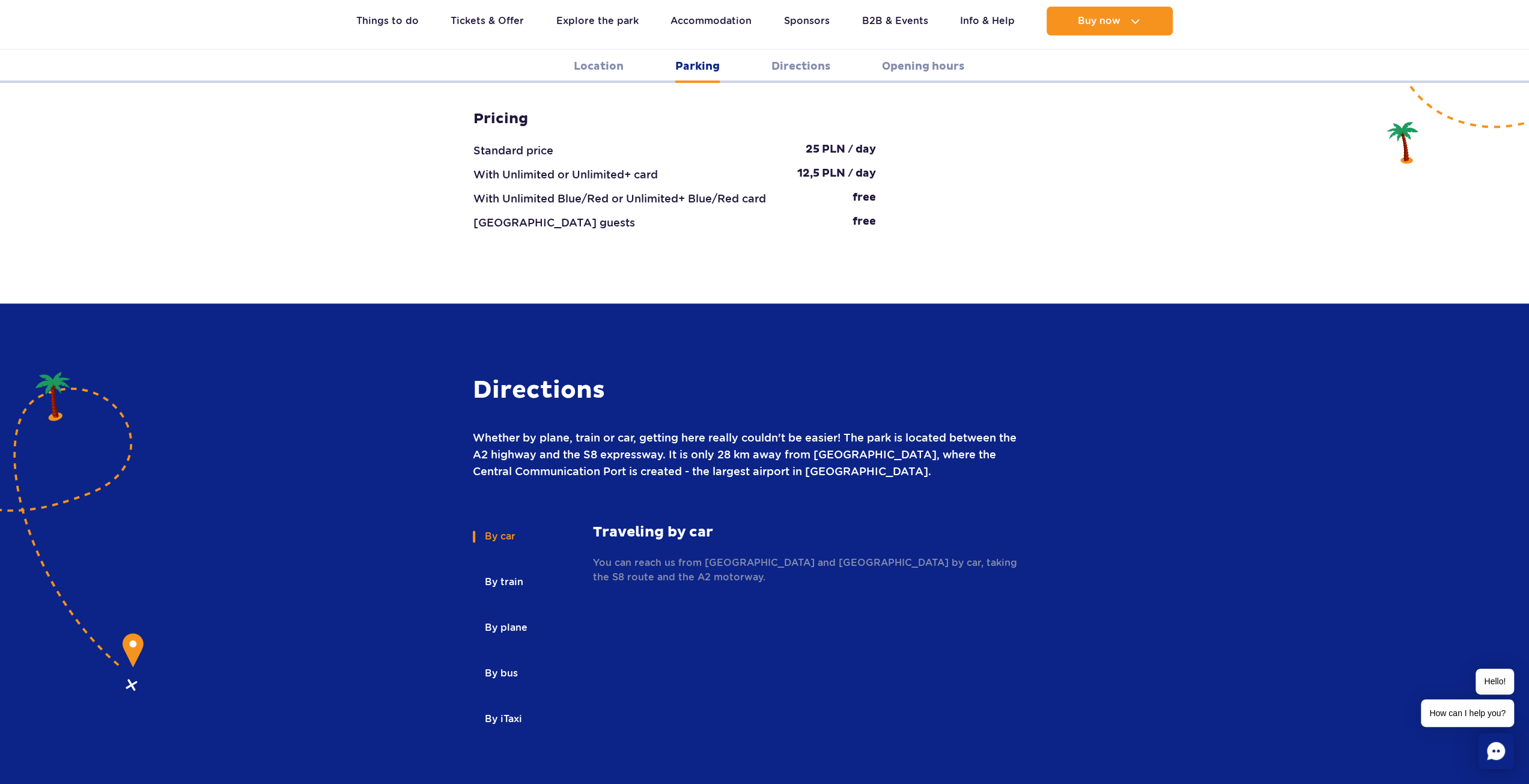
scroll to position [1382, 0]
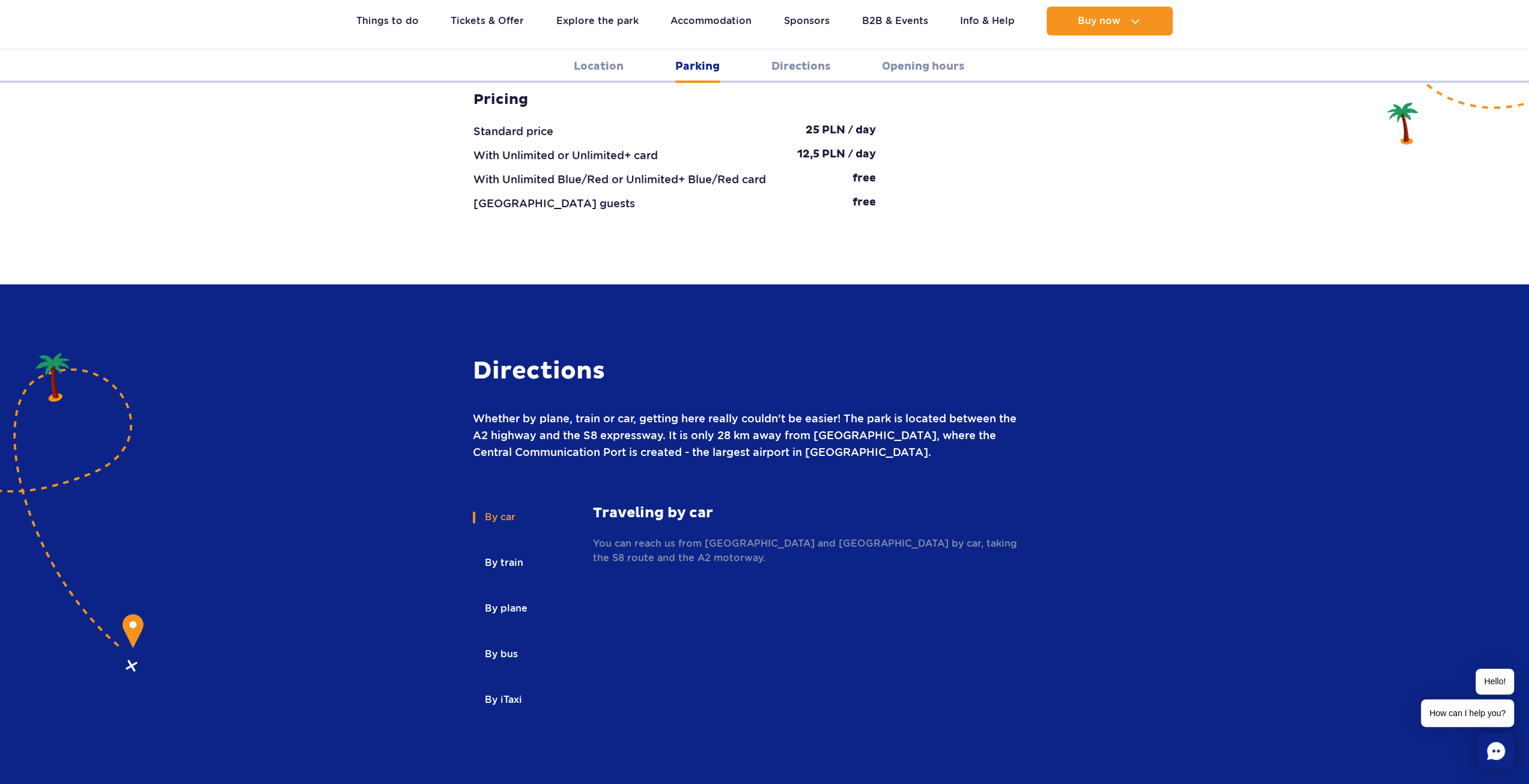
click at [486, 595] on button "By plane" at bounding box center [506, 608] width 65 height 26
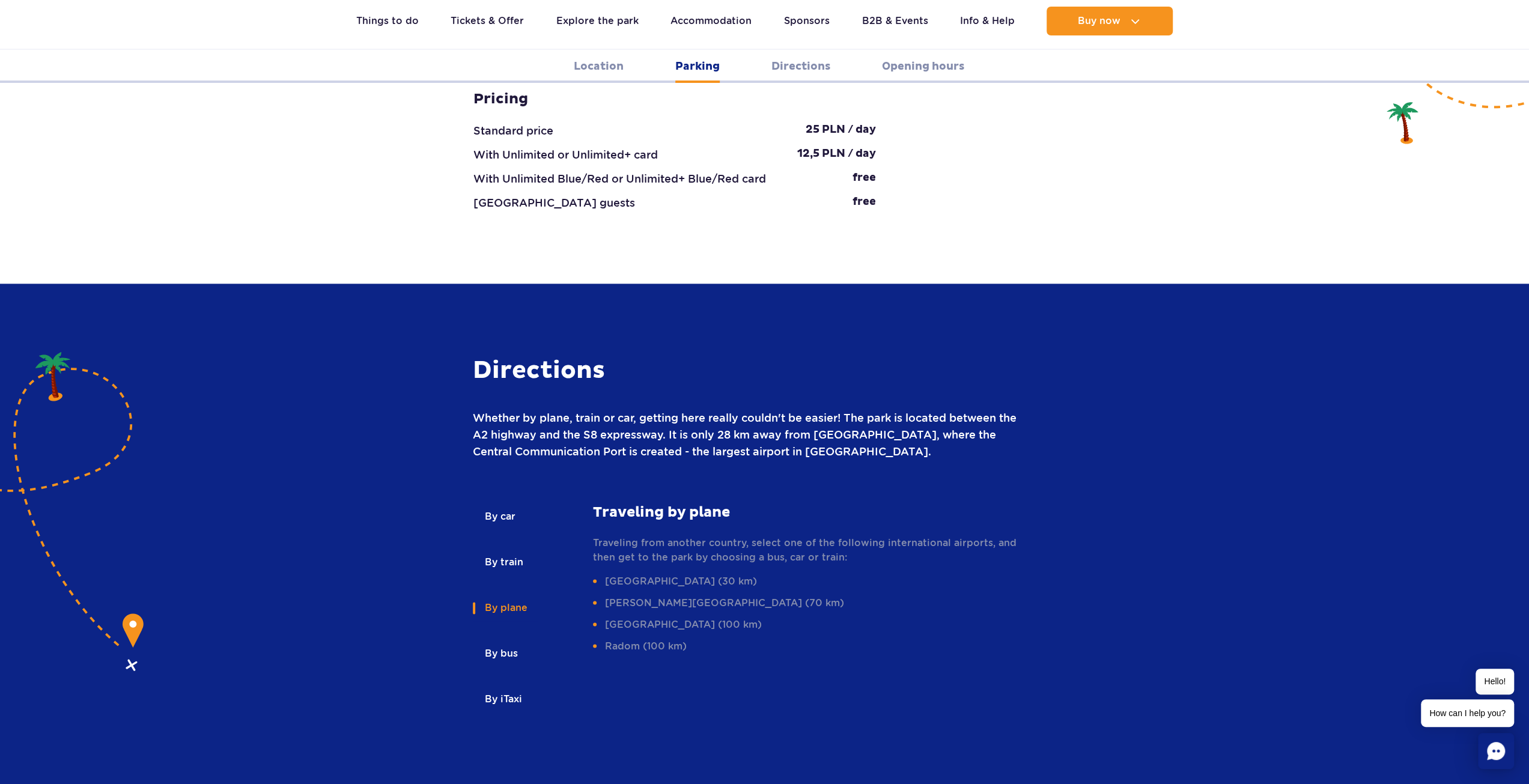
scroll to position [1382, 0]
click at [615, 575] on li "[GEOGRAPHIC_DATA] (30 km)" at bounding box center [809, 581] width 433 height 14
